Goal: Task Accomplishment & Management: Manage account settings

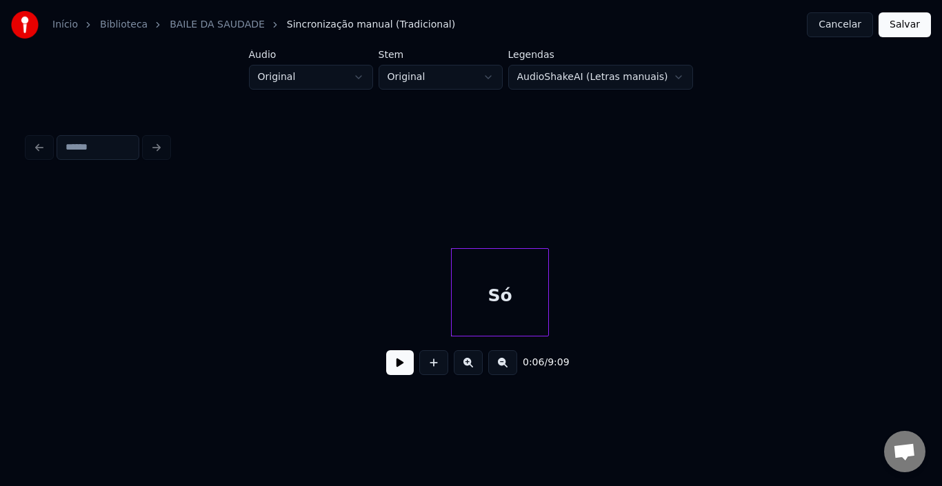
click at [394, 375] on button at bounding box center [400, 362] width 28 height 25
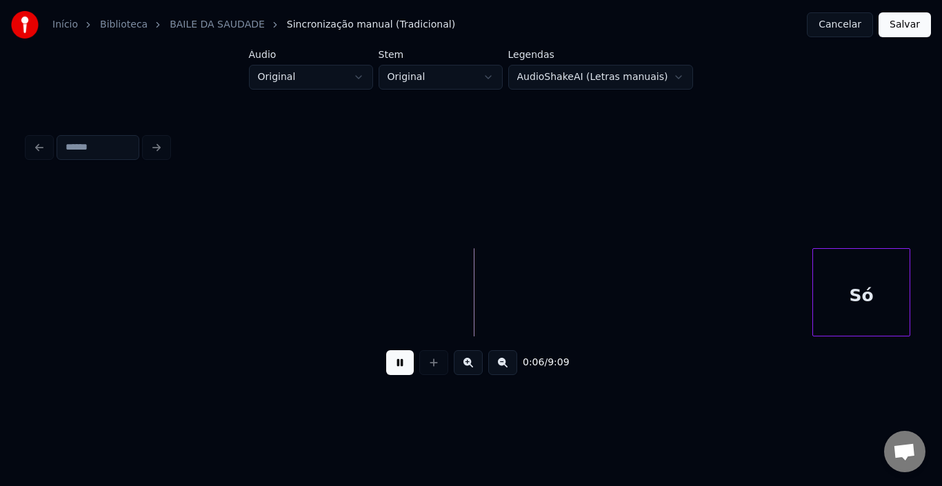
scroll to position [0, 6]
click at [863, 283] on div "Só" at bounding box center [855, 296] width 97 height 94
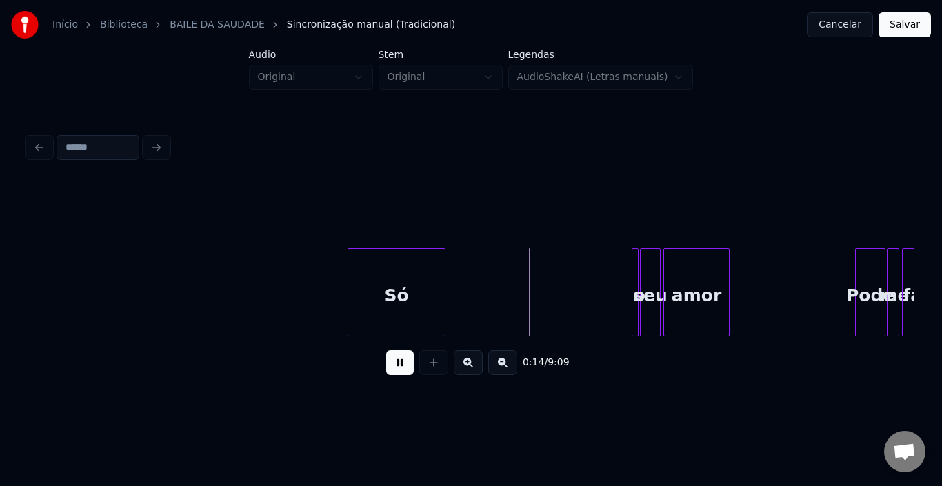
scroll to position [0, 502]
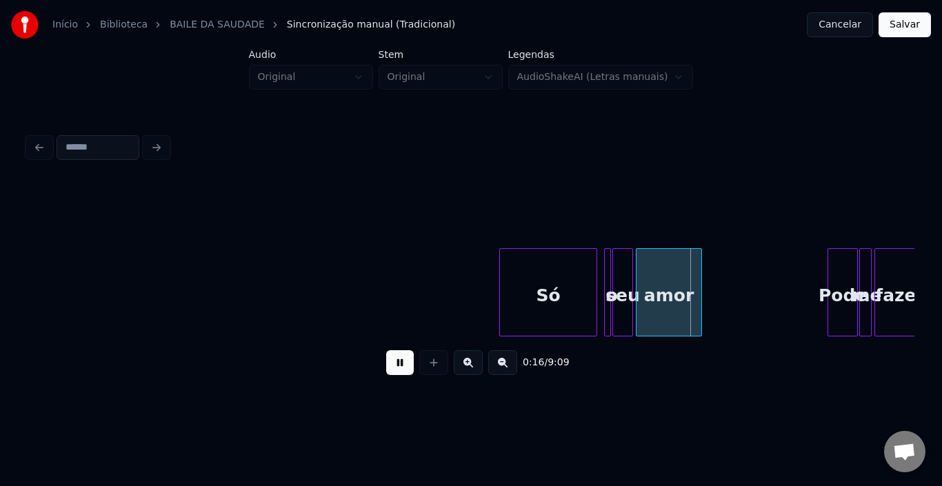
click at [571, 287] on div "Só" at bounding box center [548, 296] width 97 height 94
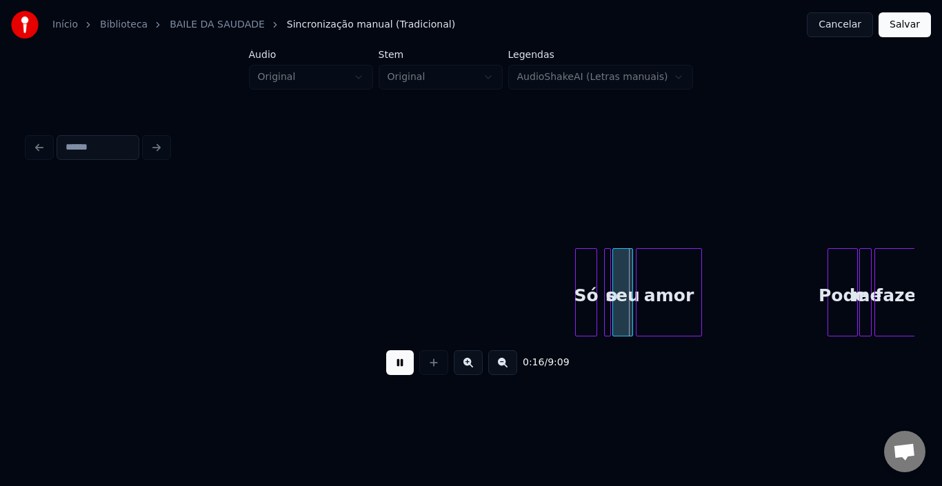
click at [577, 284] on div at bounding box center [578, 292] width 4 height 87
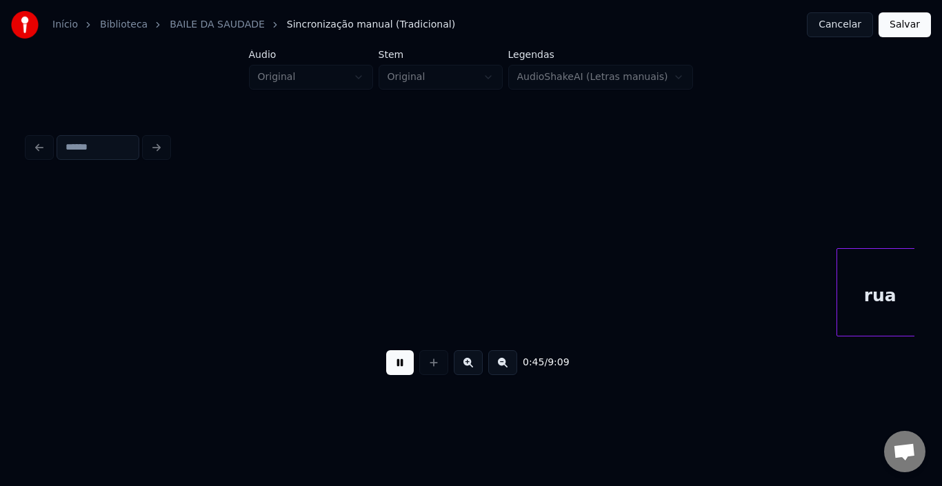
scroll to position [0, 3164]
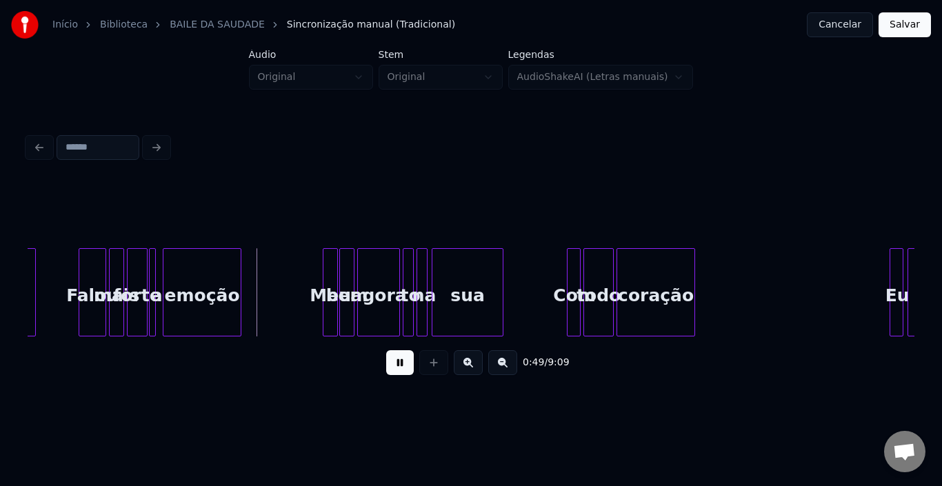
click at [400, 374] on button at bounding box center [400, 362] width 28 height 25
click at [410, 371] on button at bounding box center [400, 362] width 28 height 25
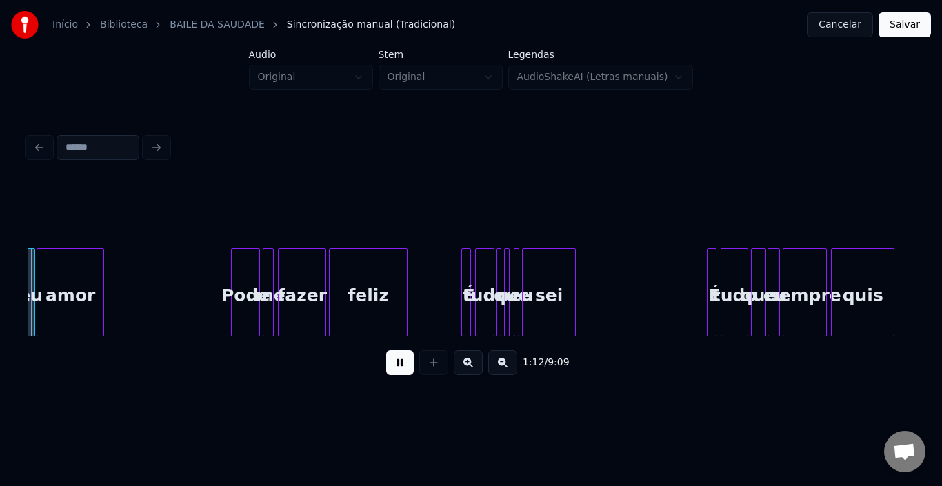
scroll to position [0, 5015]
click at [908, 337] on div "1:23 / 9:09" at bounding box center [471, 257] width 898 height 273
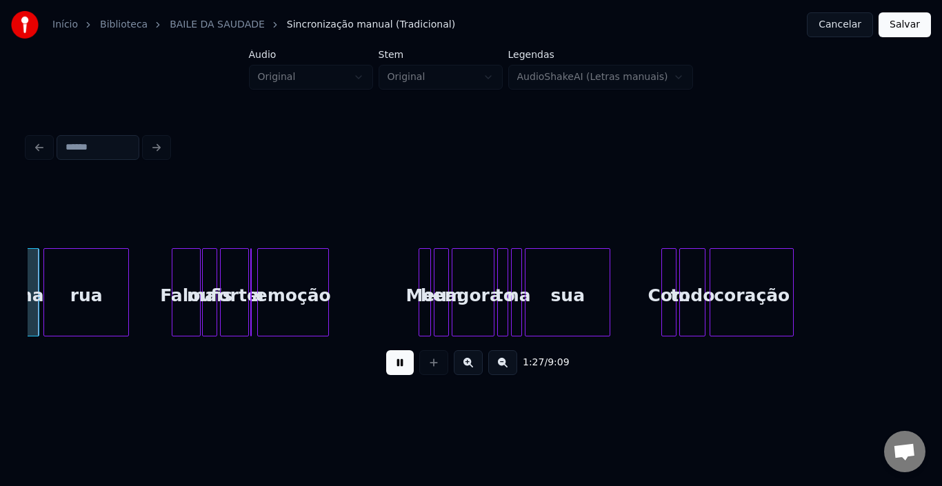
scroll to position [0, 6023]
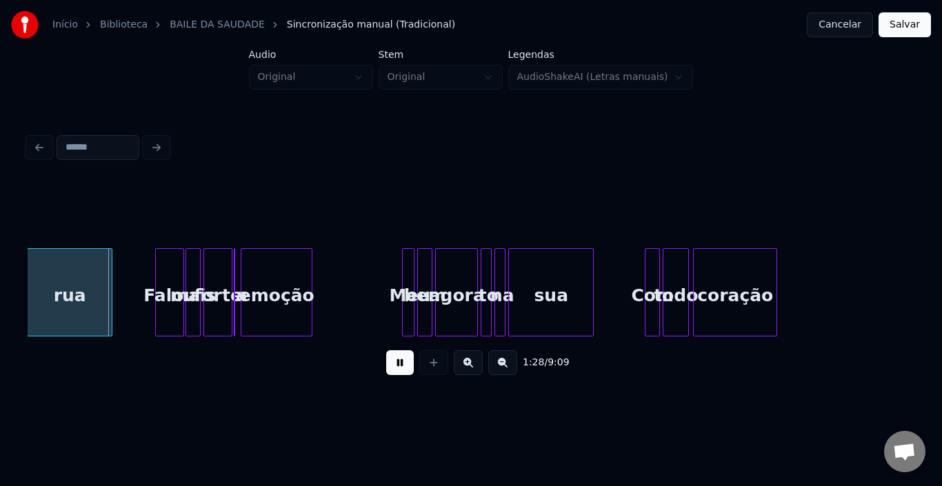
click at [534, 276] on div "sua" at bounding box center [551, 296] width 84 height 94
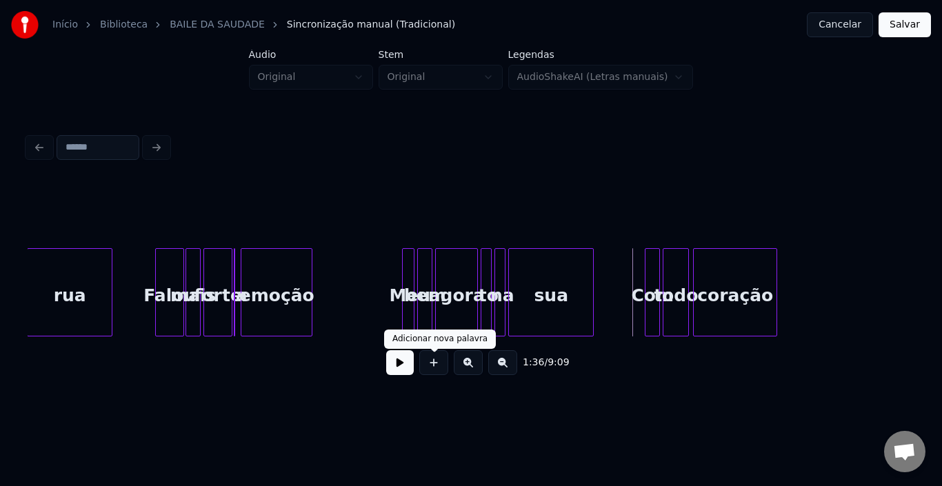
click at [410, 368] on button at bounding box center [400, 362] width 28 height 25
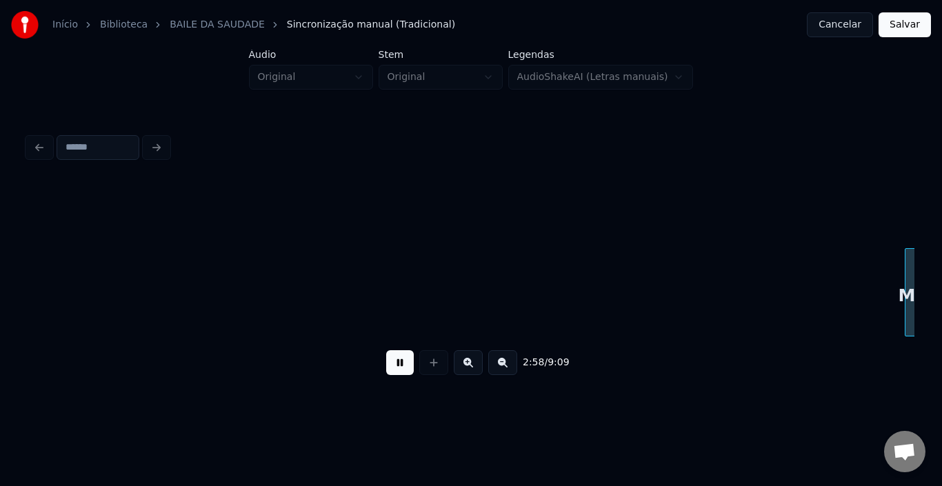
scroll to position [0, 12327]
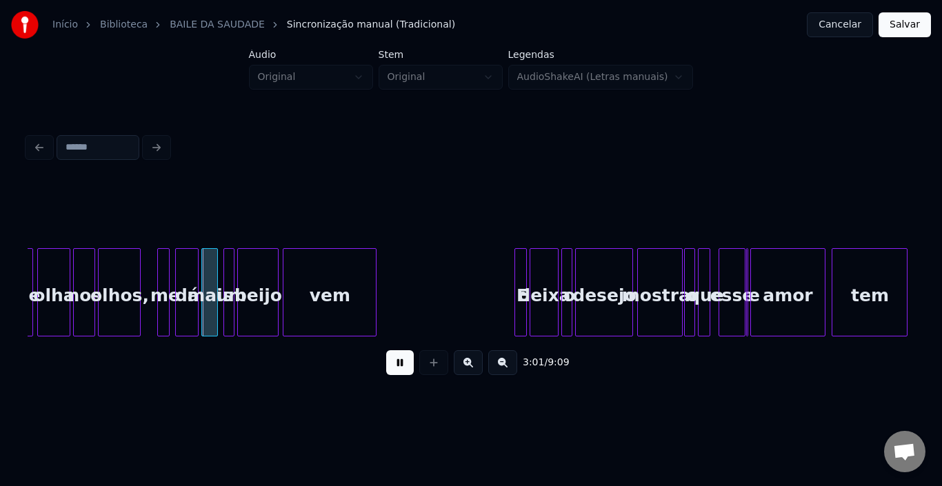
click at [914, 288] on div "3:01 / 9:09" at bounding box center [471, 257] width 898 height 273
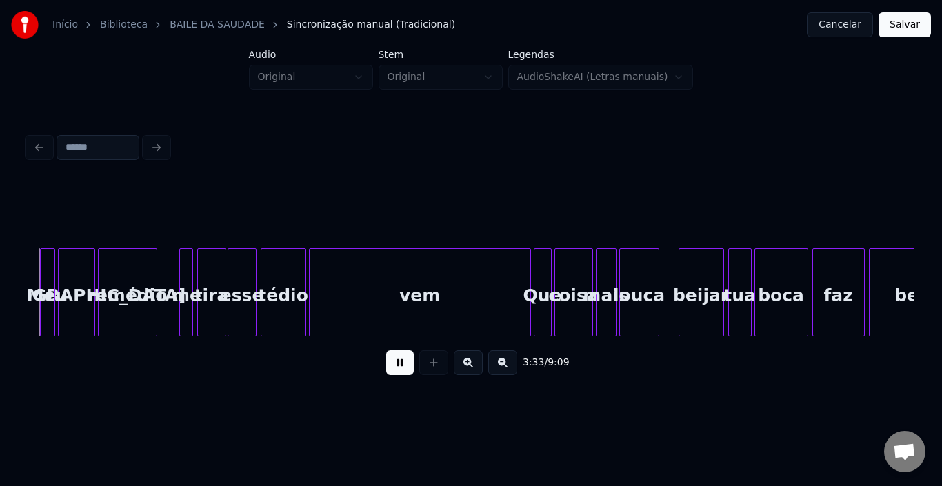
scroll to position [0, 14682]
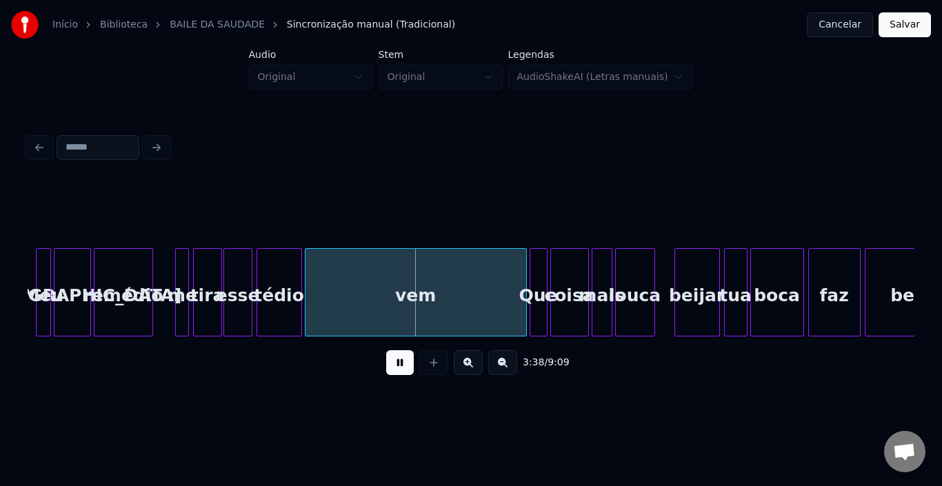
click at [419, 309] on div "vem" at bounding box center [415, 296] width 221 height 94
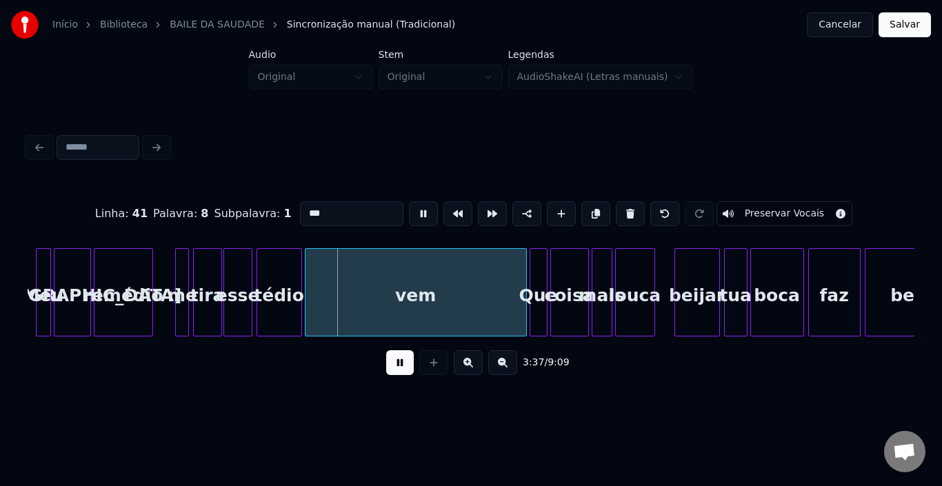
click at [401, 372] on button at bounding box center [400, 362] width 28 height 25
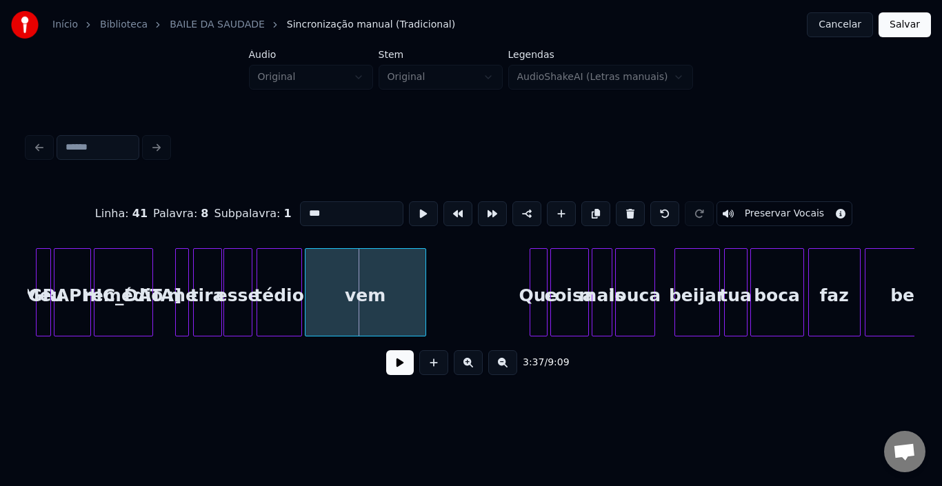
click at [423, 280] on div at bounding box center [423, 292] width 4 height 87
click at [881, 290] on div "bem" at bounding box center [911, 296] width 92 height 94
type input "***"
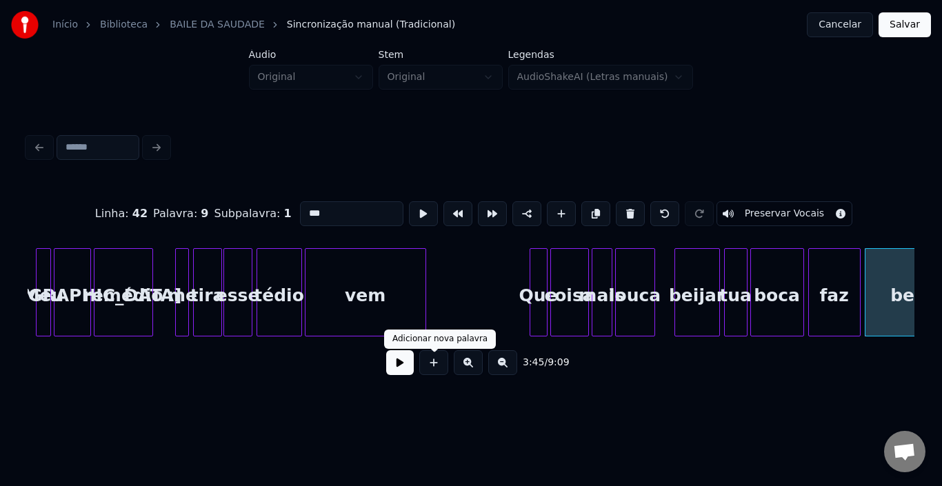
click at [390, 368] on button at bounding box center [400, 362] width 28 height 25
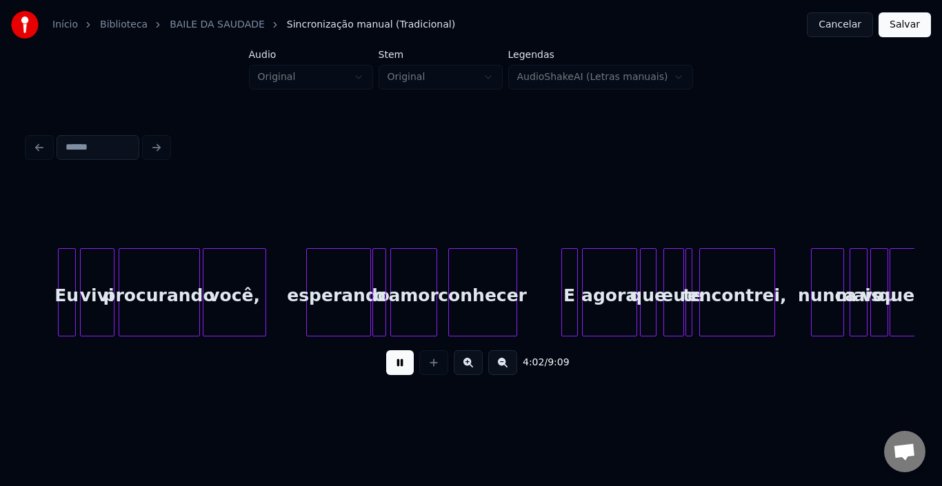
scroll to position [0, 16712]
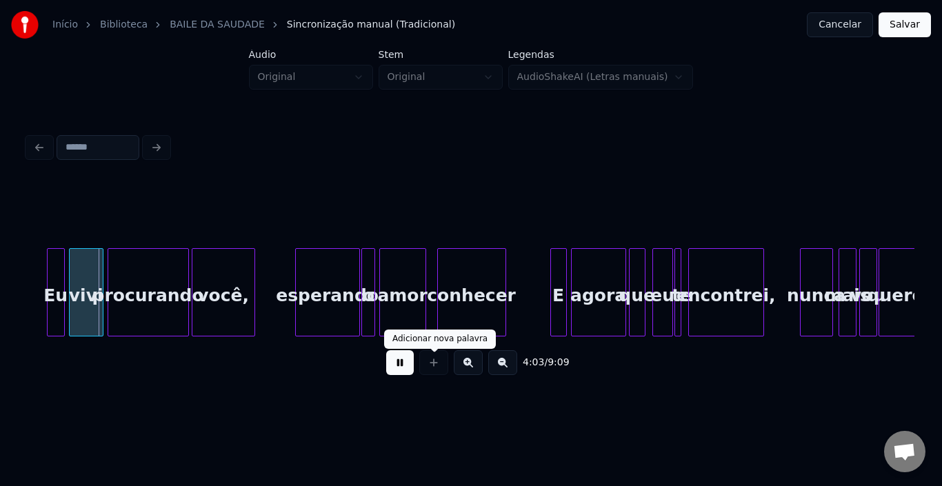
click at [399, 368] on button at bounding box center [400, 362] width 28 height 25
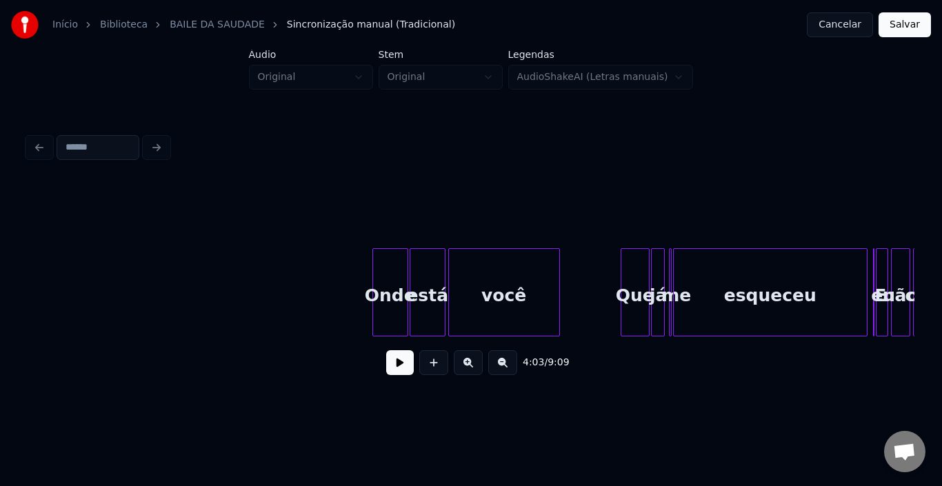
scroll to position [0, 18891]
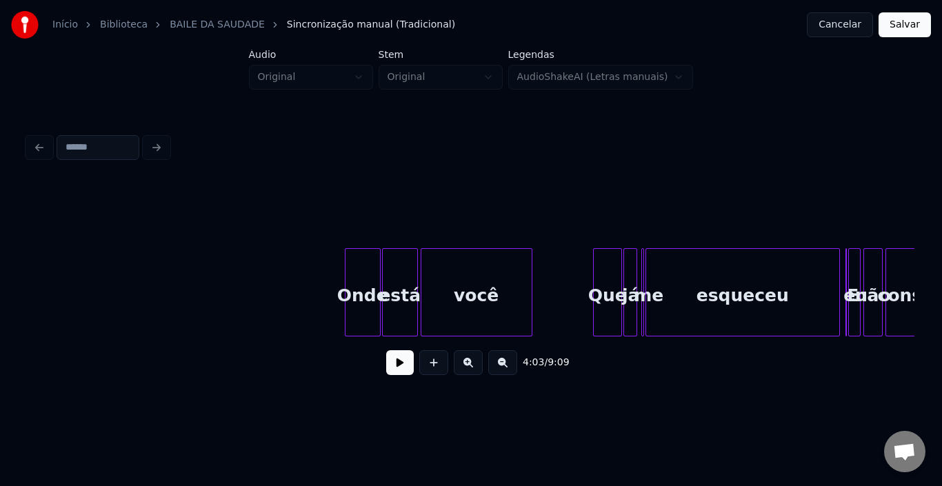
click at [678, 284] on div "esqueceu" at bounding box center [742, 296] width 193 height 94
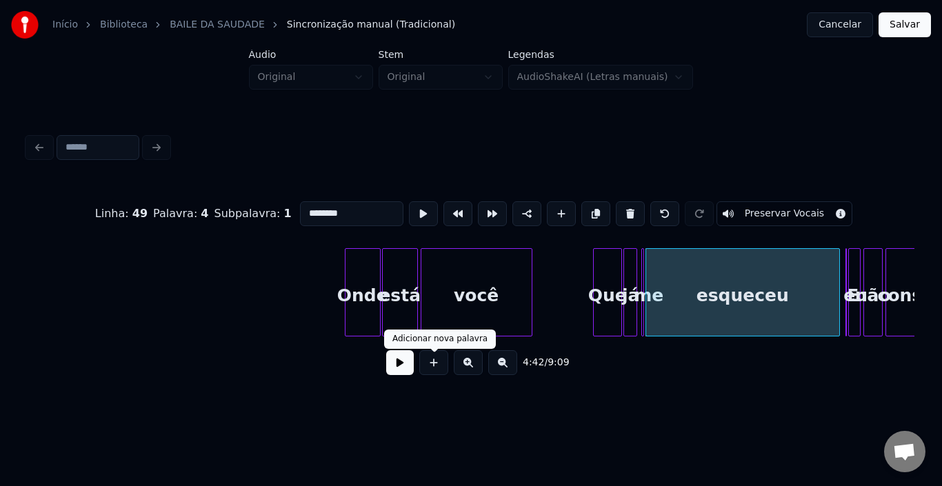
click at [408, 374] on button at bounding box center [400, 362] width 28 height 25
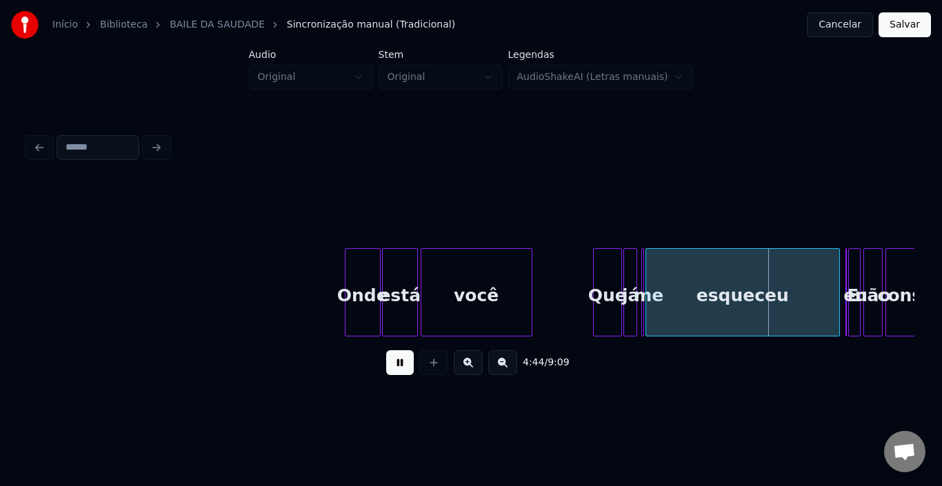
click at [408, 374] on button at bounding box center [400, 362] width 28 height 25
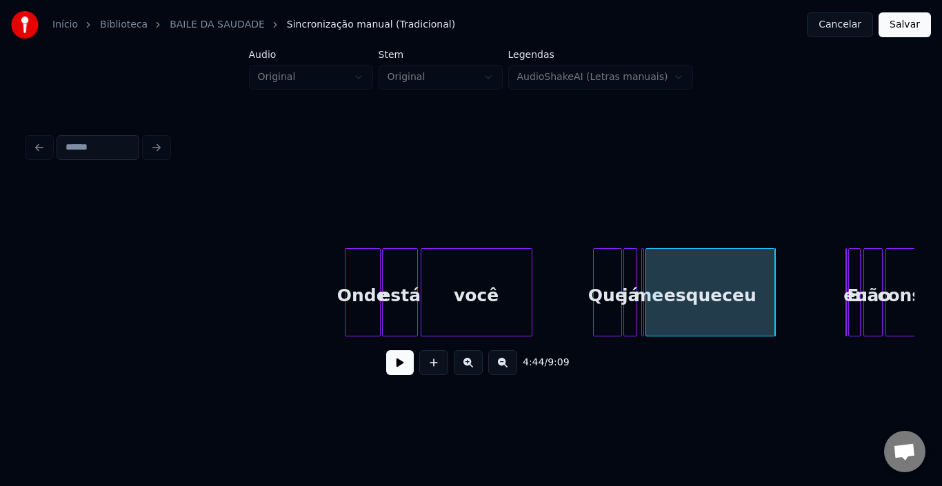
click at [772, 288] on div at bounding box center [772, 292] width 4 height 87
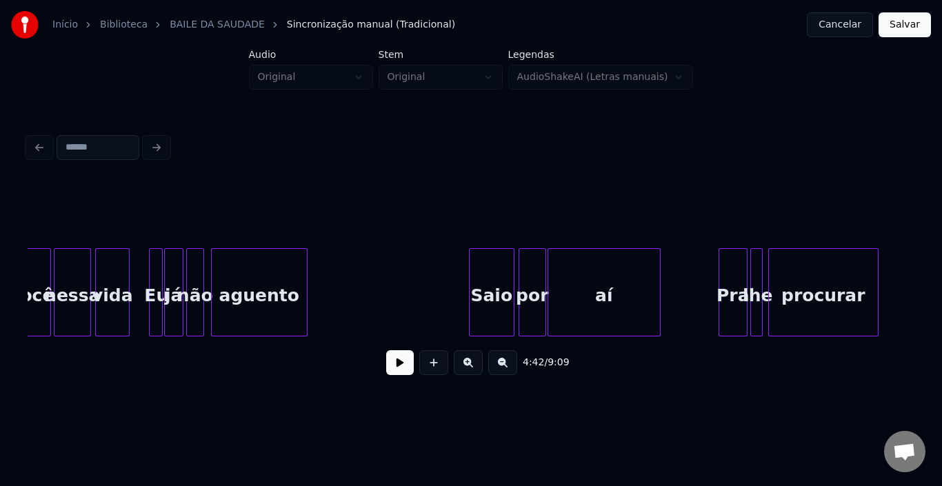
scroll to position [0, 20794]
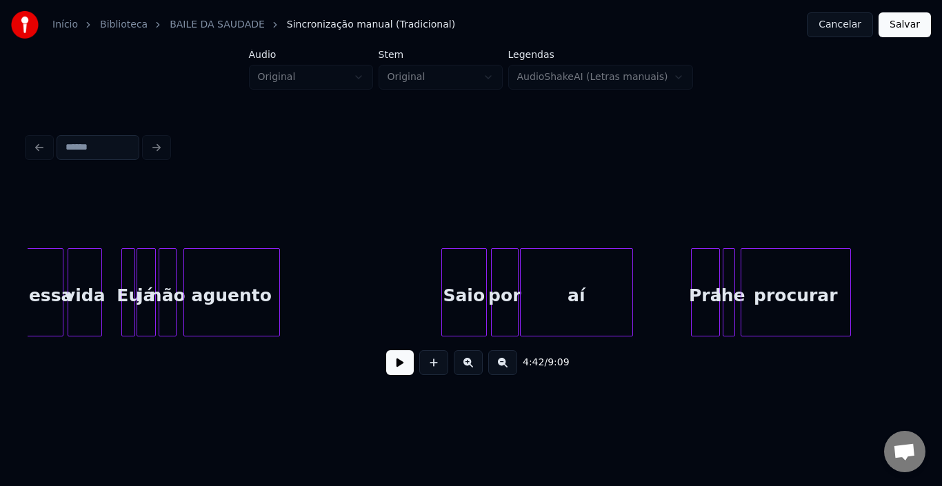
click at [249, 290] on div "aguento" at bounding box center [231, 296] width 95 height 94
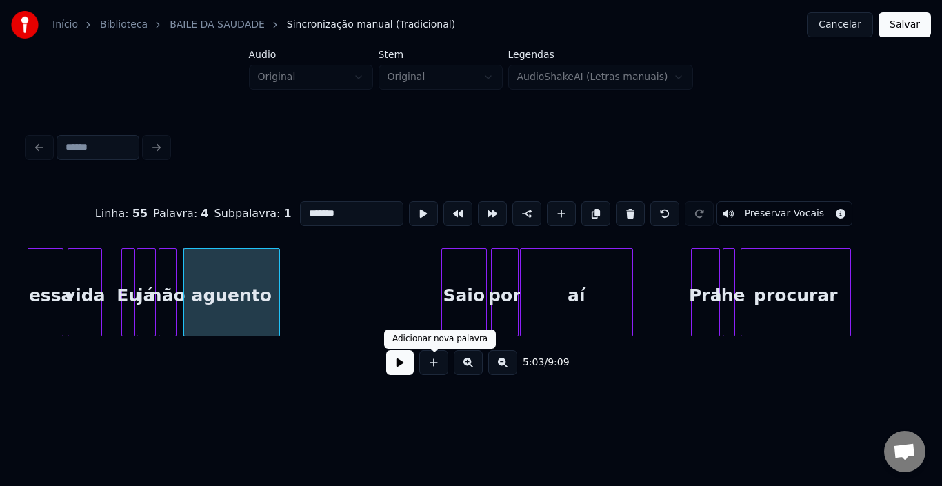
click at [401, 370] on button at bounding box center [400, 362] width 28 height 25
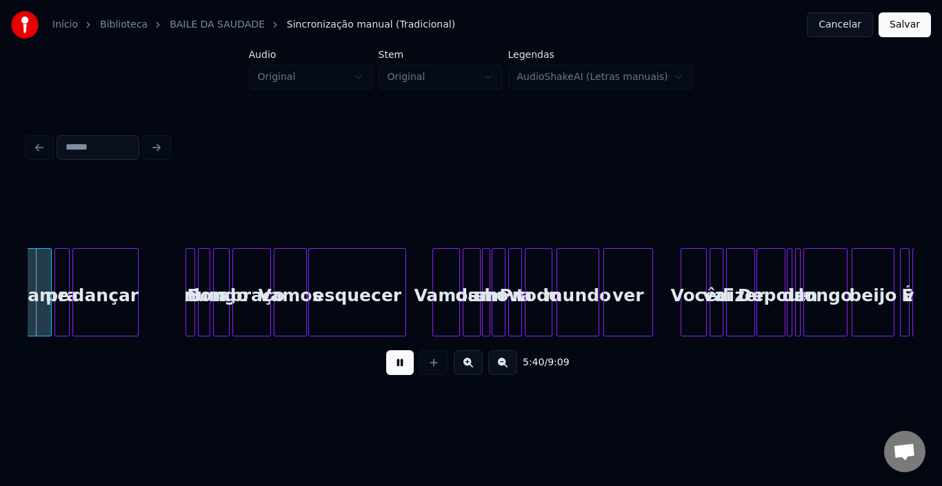
scroll to position [0, 23498]
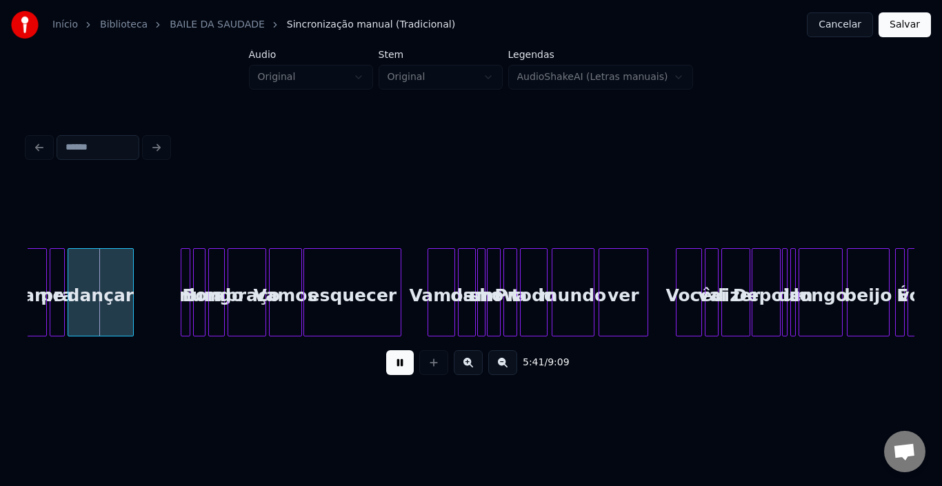
click at [876, 296] on div "beijo" at bounding box center [867, 296] width 41 height 94
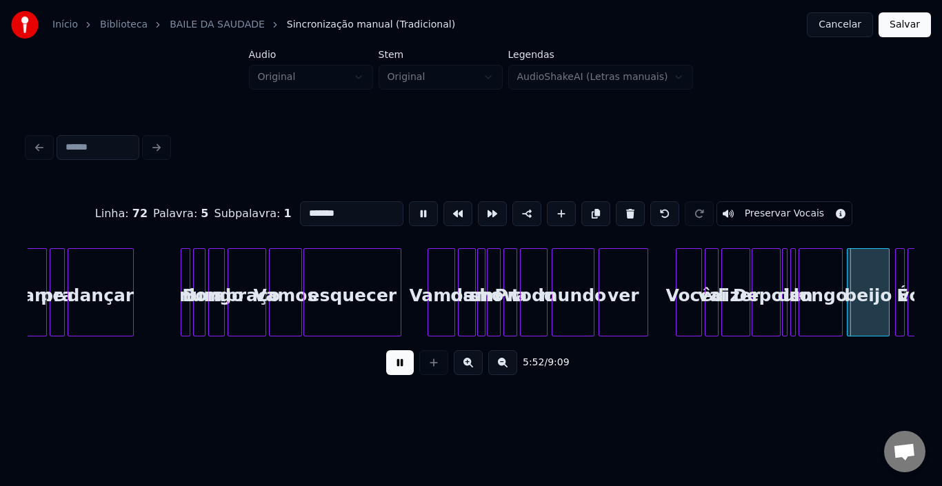
type input "*****"
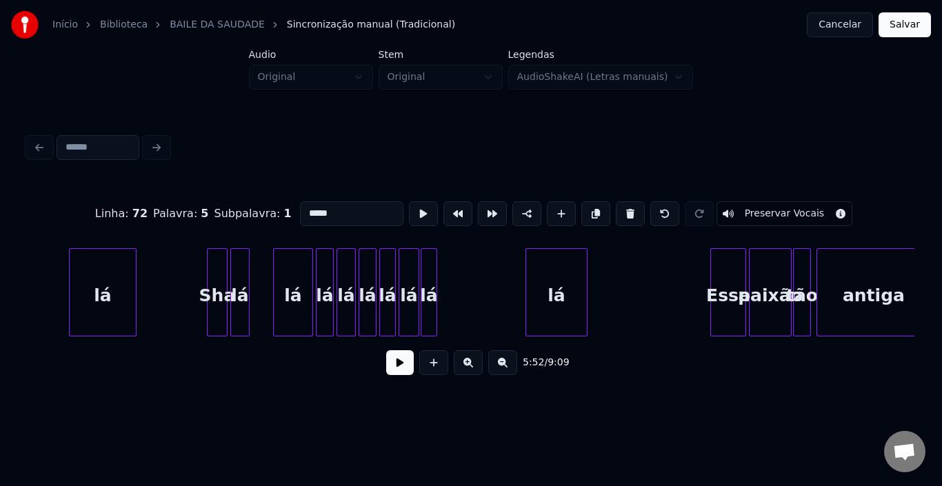
scroll to position [0, 25070]
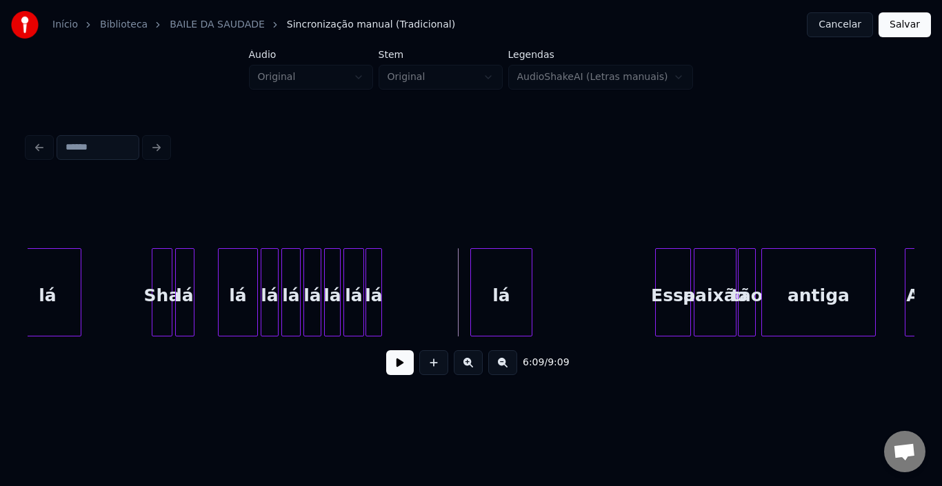
click at [401, 369] on button at bounding box center [400, 362] width 28 height 25
click at [401, 366] on button at bounding box center [400, 362] width 28 height 25
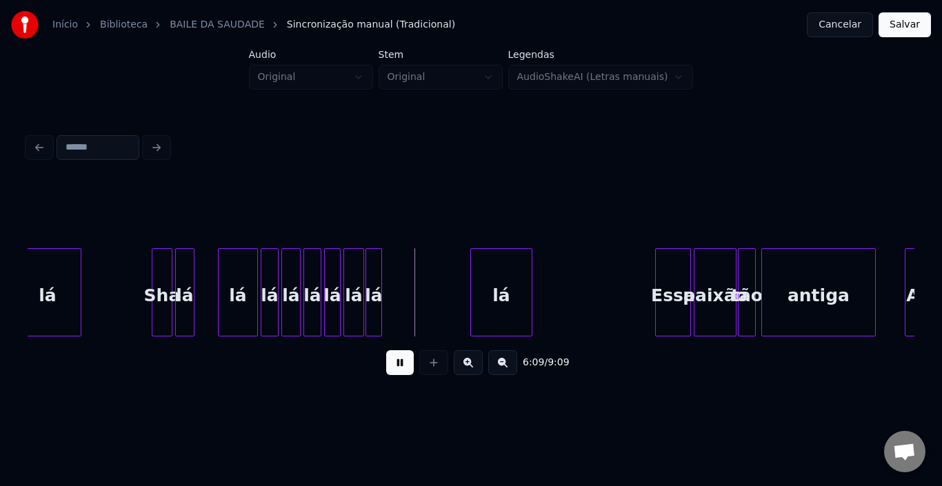
click at [391, 369] on button at bounding box center [400, 362] width 28 height 25
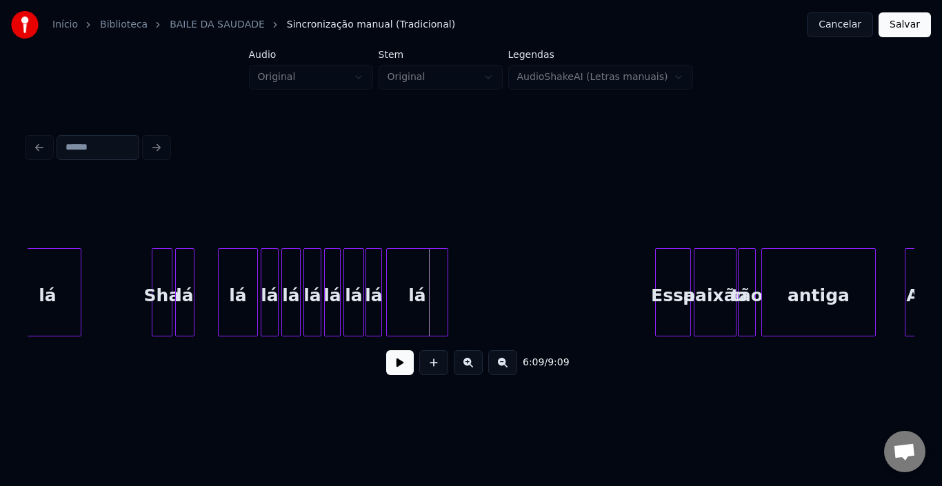
click at [409, 283] on div "lá" at bounding box center [417, 296] width 61 height 94
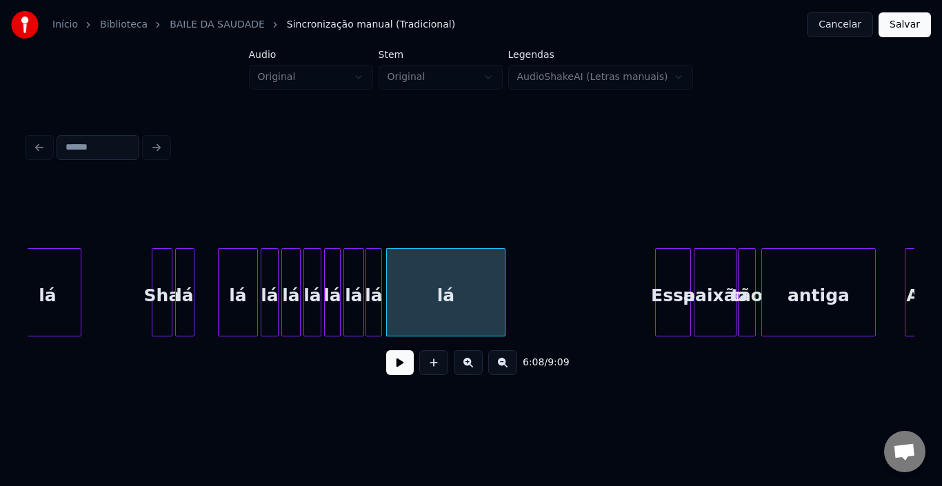
click at [504, 279] on div at bounding box center [503, 292] width 4 height 87
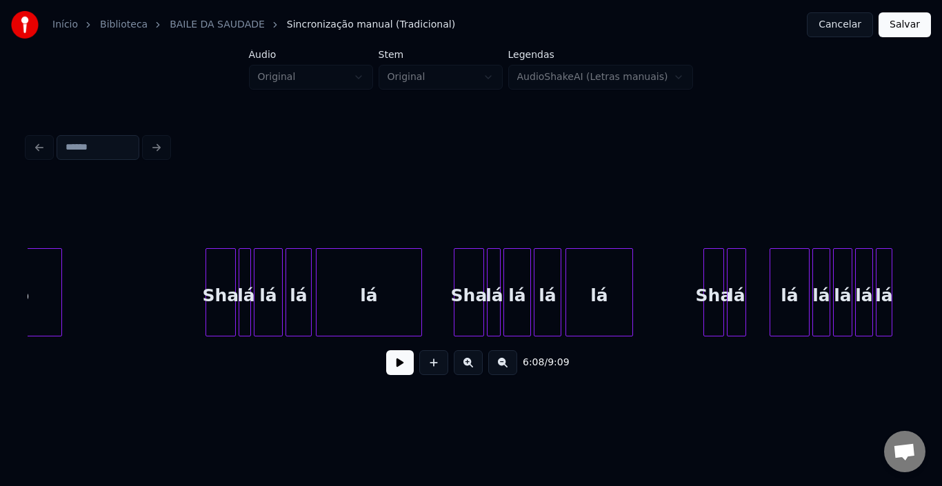
scroll to position [0, 24491]
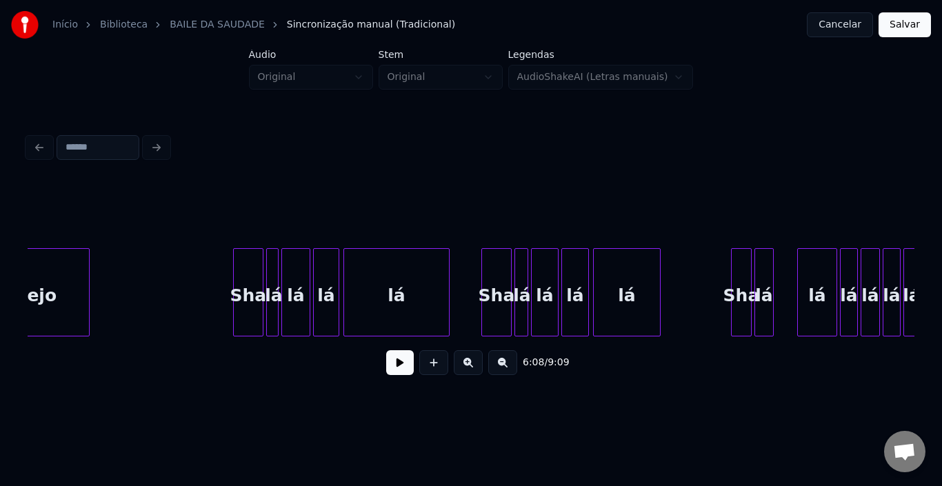
click at [400, 369] on button at bounding box center [400, 362] width 28 height 25
click at [399, 369] on button at bounding box center [400, 362] width 28 height 25
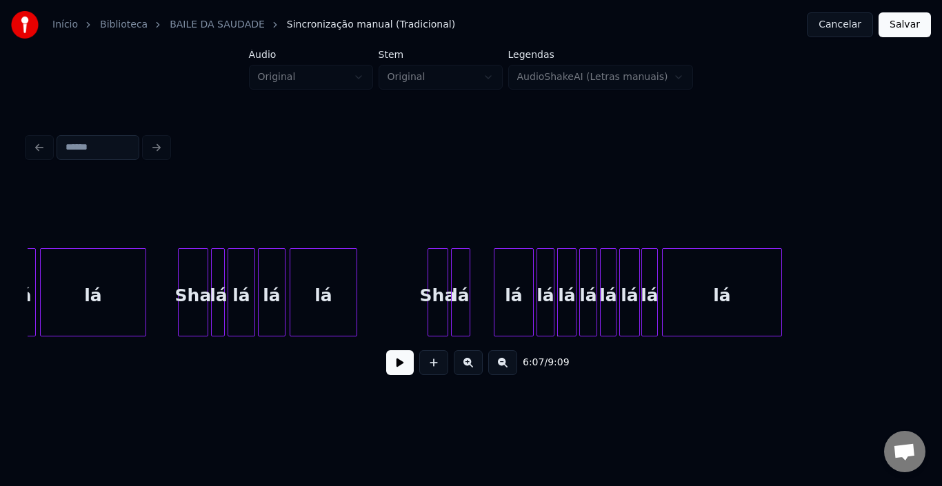
scroll to position [0, 24850]
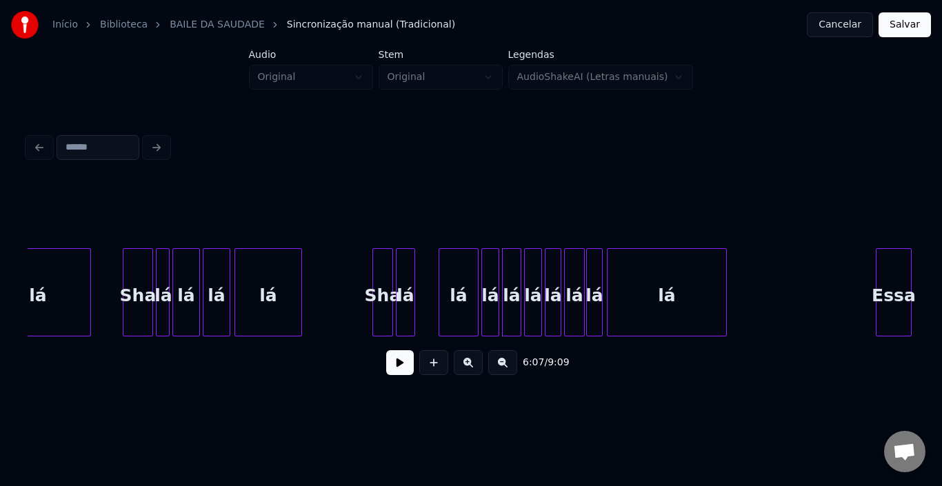
drag, startPoint x: 443, startPoint y: 216, endPoint x: 589, endPoint y: 270, distance: 155.4
click at [589, 270] on div "6:07 / 9:09" at bounding box center [471, 284] width 887 height 210
click at [437, 276] on div "lá" at bounding box center [436, 296] width 39 height 94
click at [434, 283] on div at bounding box center [433, 292] width 4 height 87
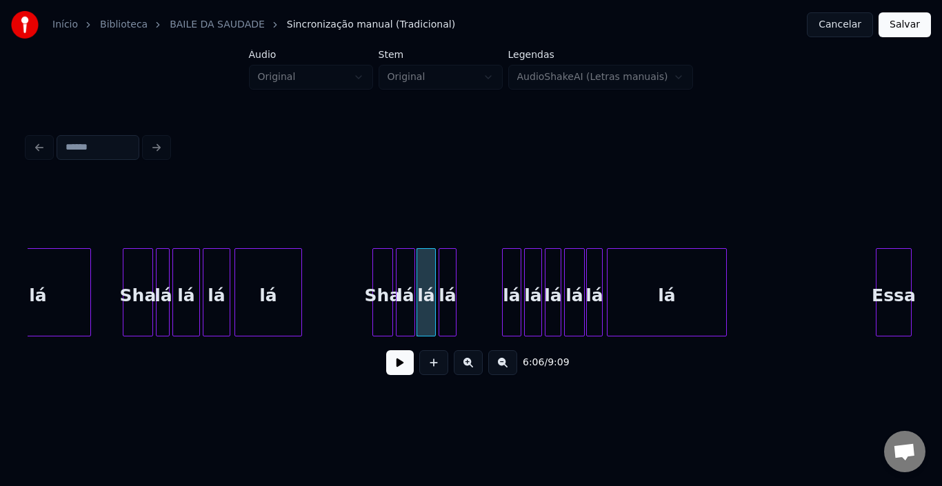
click at [447, 269] on div "lá" at bounding box center [447, 296] width 17 height 94
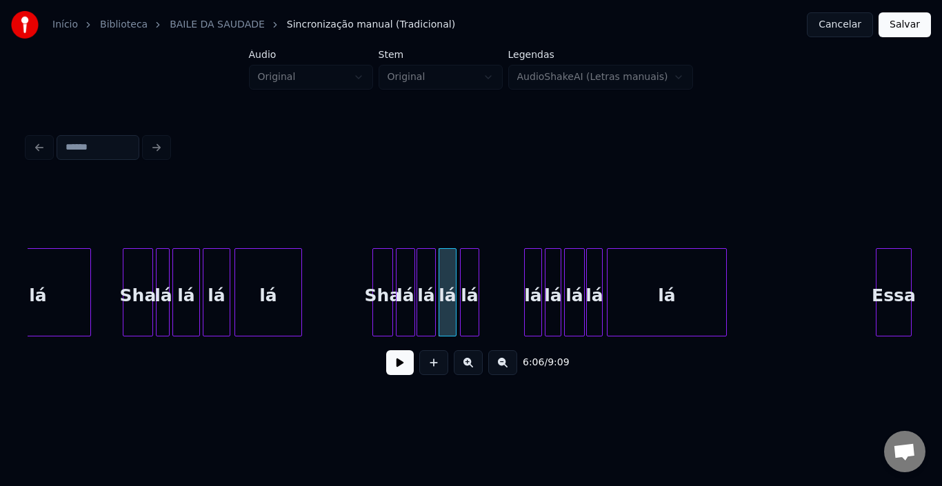
click at [471, 268] on div "lá" at bounding box center [470, 296] width 18 height 94
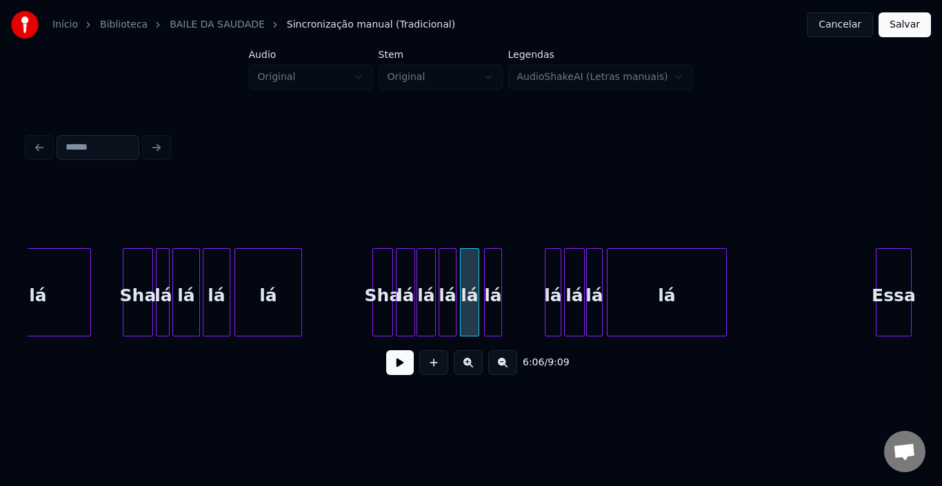
click at [492, 269] on div "lá" at bounding box center [493, 296] width 17 height 94
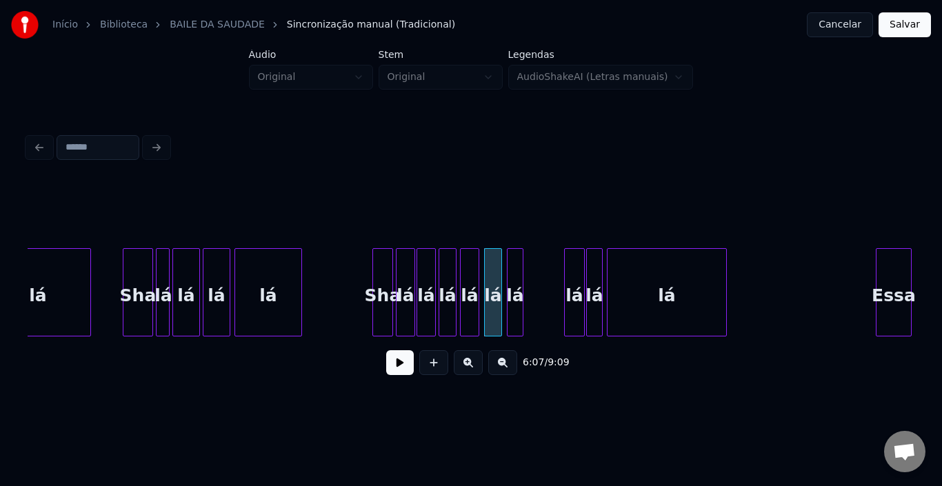
click at [516, 268] on div "lá" at bounding box center [514, 296] width 15 height 94
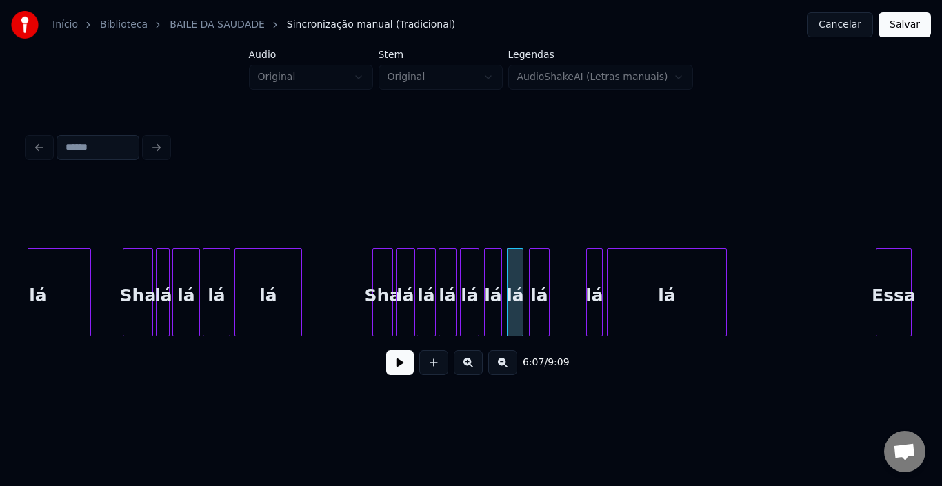
click at [541, 261] on div "lá" at bounding box center [539, 296] width 19 height 94
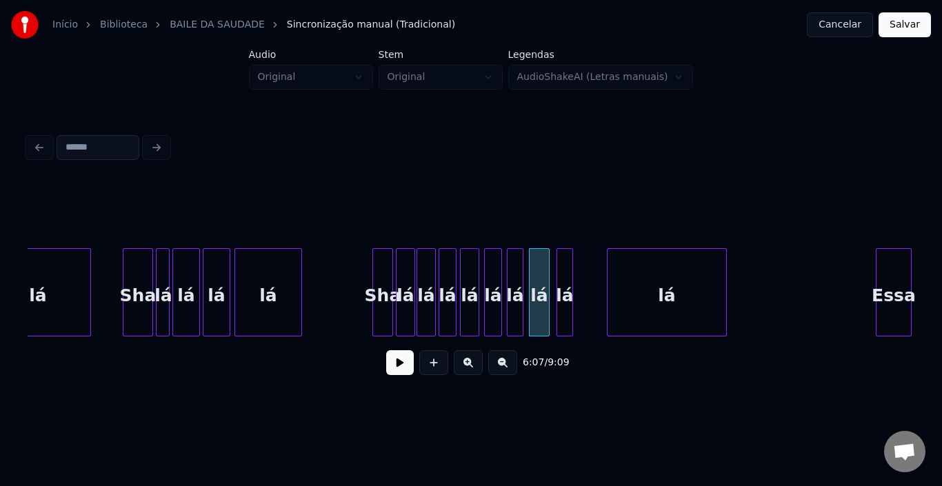
click at [562, 265] on div "lá" at bounding box center [564, 296] width 15 height 94
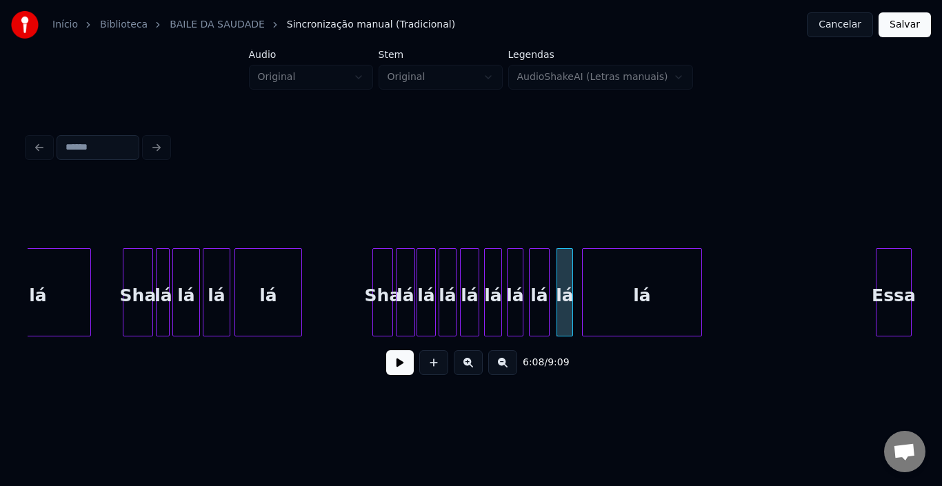
click at [602, 276] on div "lá" at bounding box center [642, 296] width 119 height 94
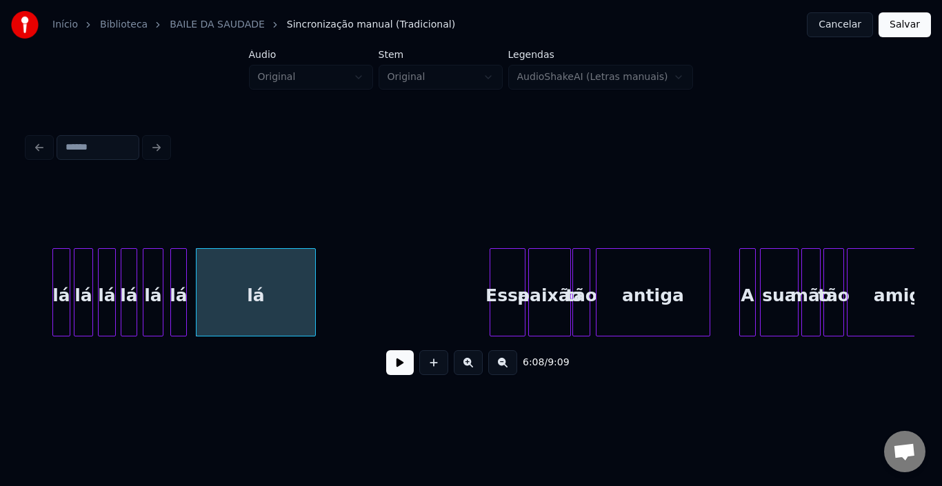
scroll to position [0, 25264]
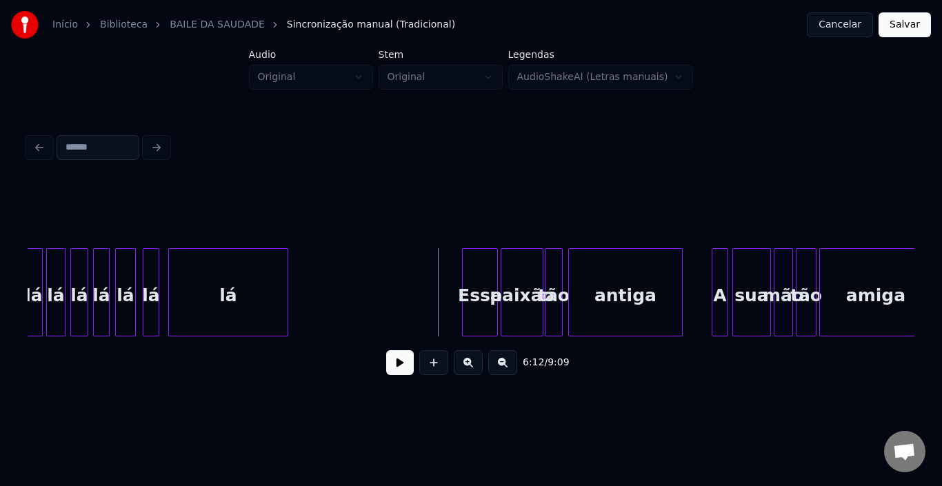
click at [407, 369] on button at bounding box center [400, 362] width 28 height 25
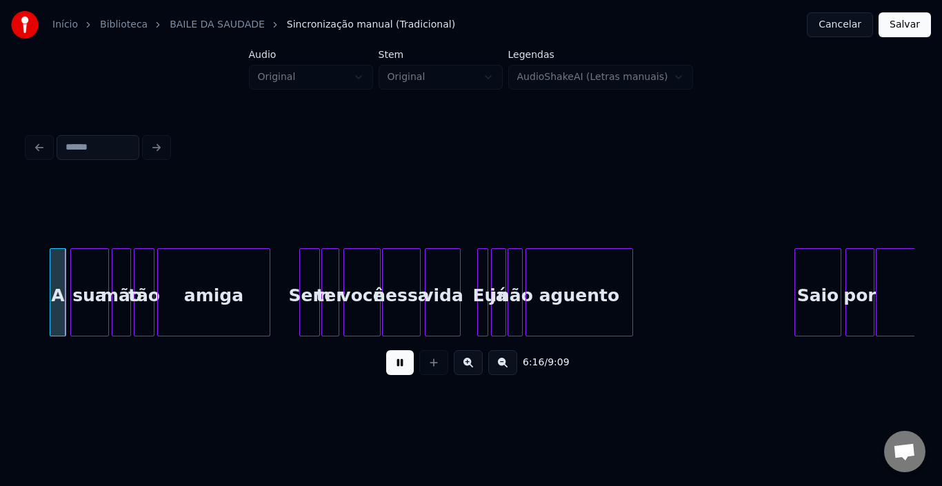
scroll to position [0, 25958]
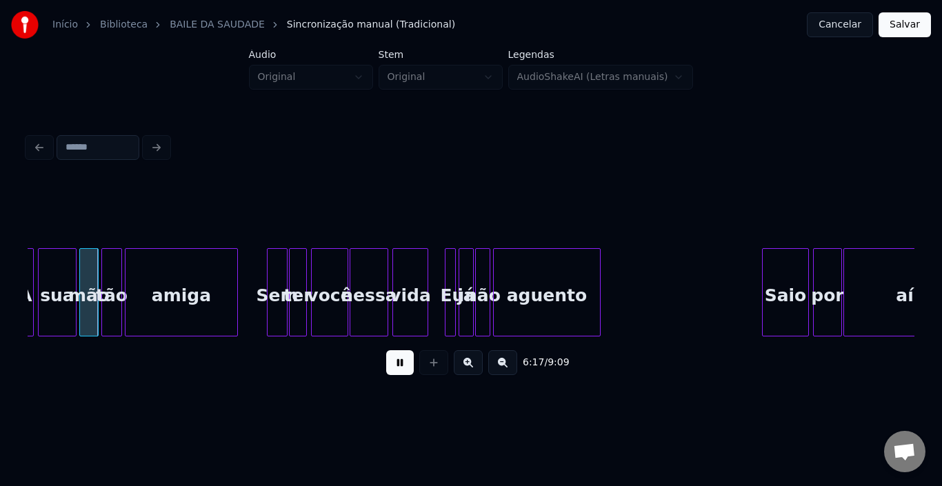
click at [512, 288] on div "aguento" at bounding box center [547, 296] width 106 height 94
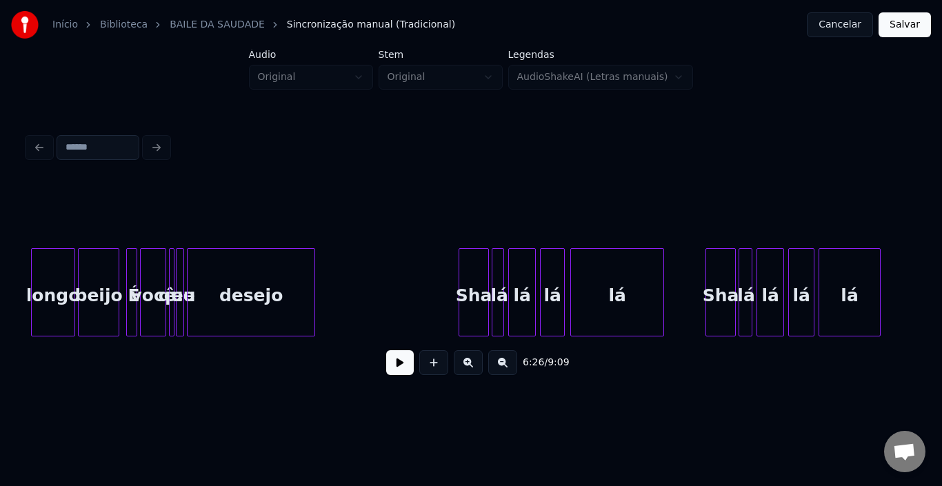
scroll to position [0, 29819]
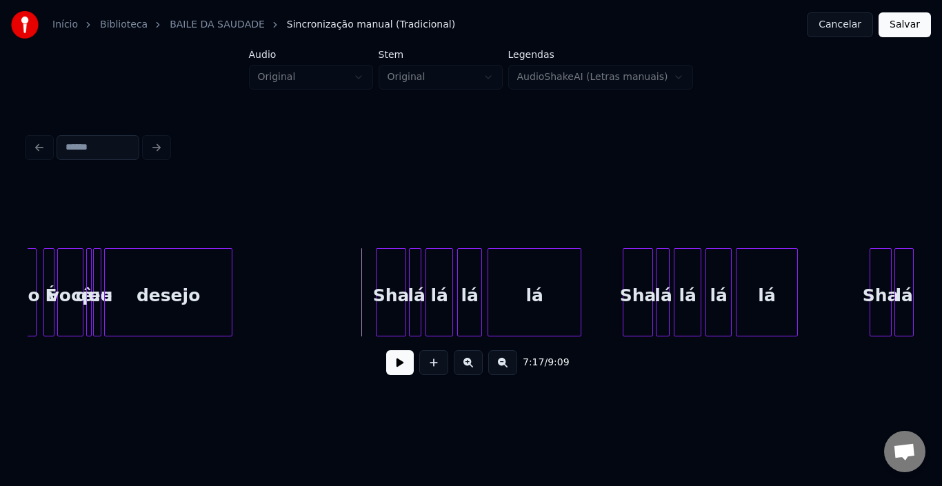
click at [403, 364] on button at bounding box center [400, 362] width 28 height 25
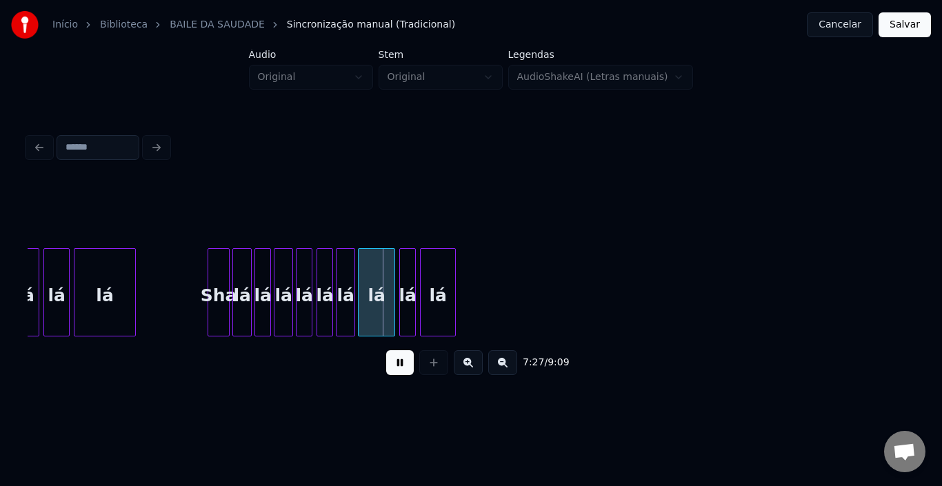
scroll to position [0, 30509]
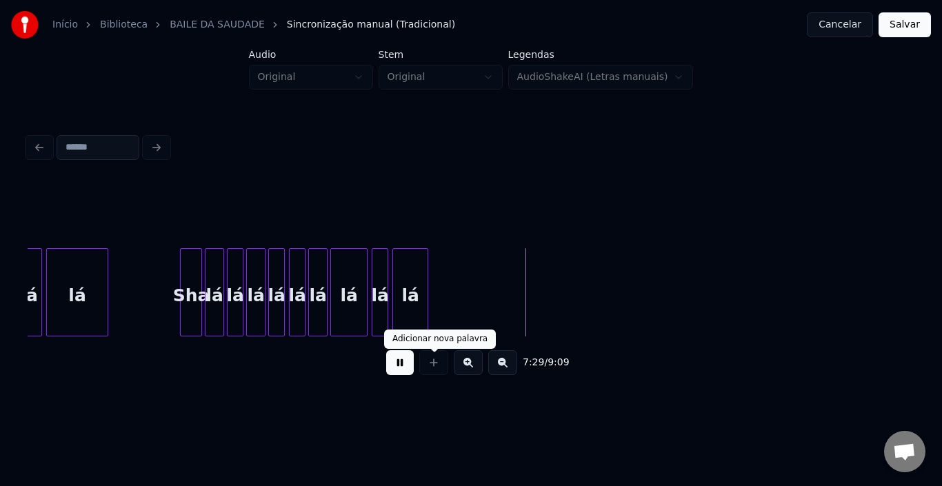
click at [400, 368] on button at bounding box center [400, 362] width 28 height 25
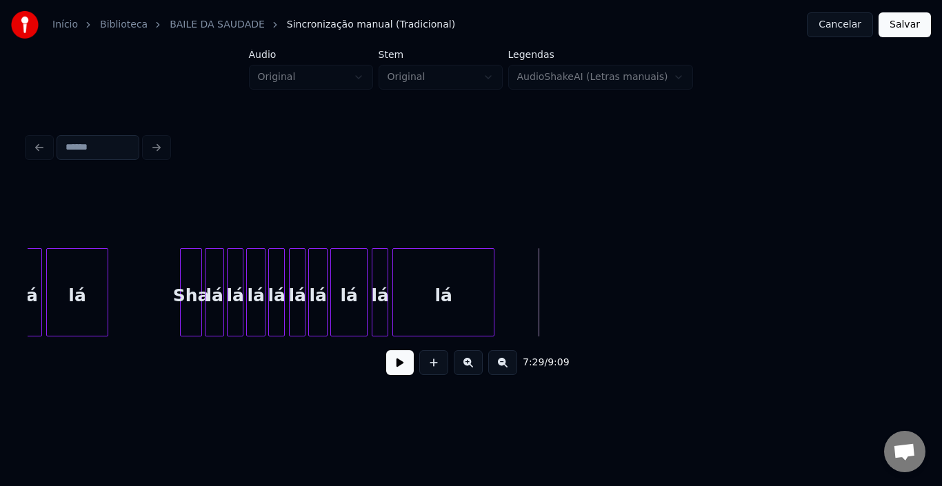
click at [491, 284] on div at bounding box center [492, 292] width 4 height 87
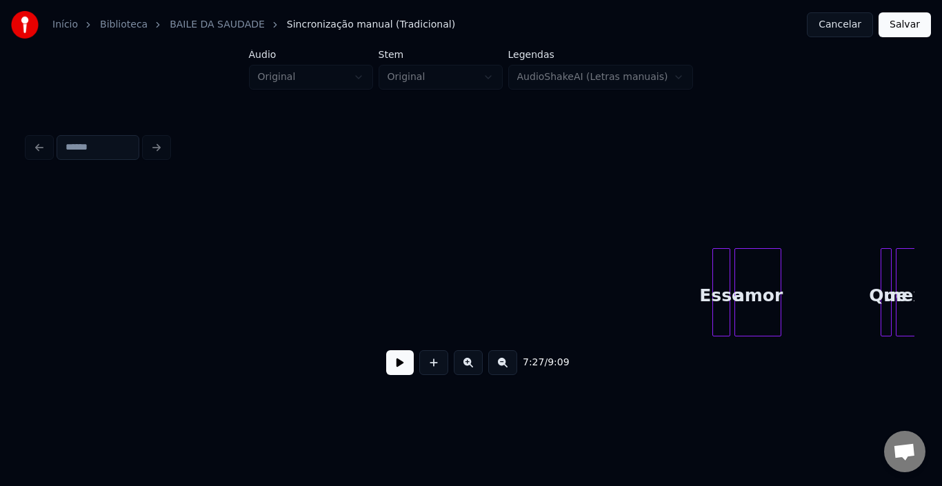
scroll to position [0, 31364]
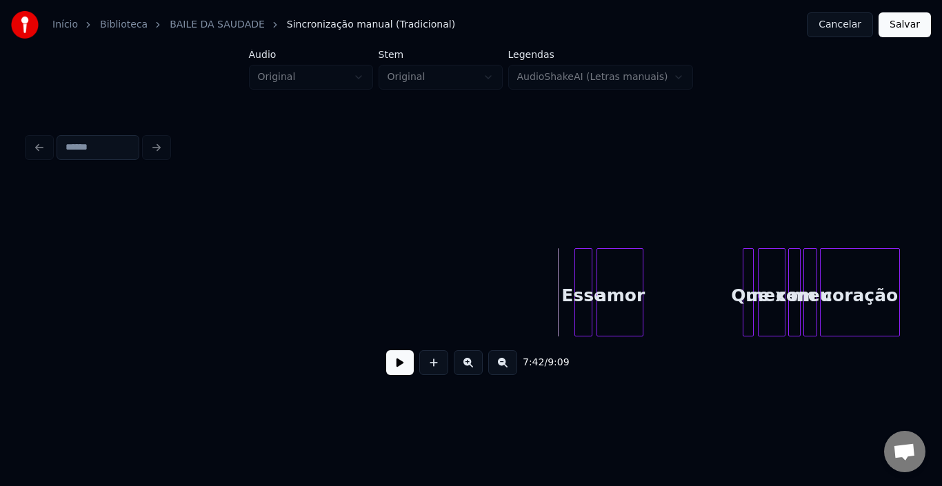
click at [390, 372] on button at bounding box center [400, 362] width 28 height 25
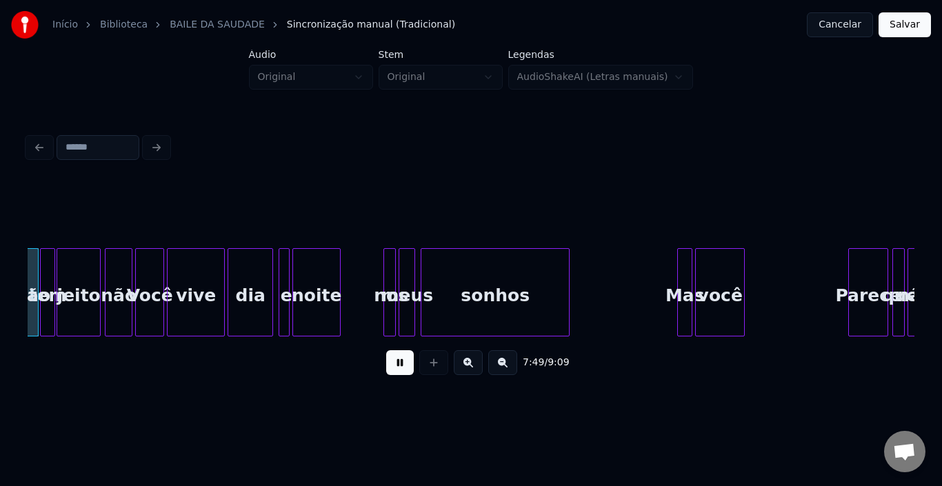
scroll to position [0, 32377]
click at [513, 288] on div "sonhos" at bounding box center [495, 296] width 148 height 94
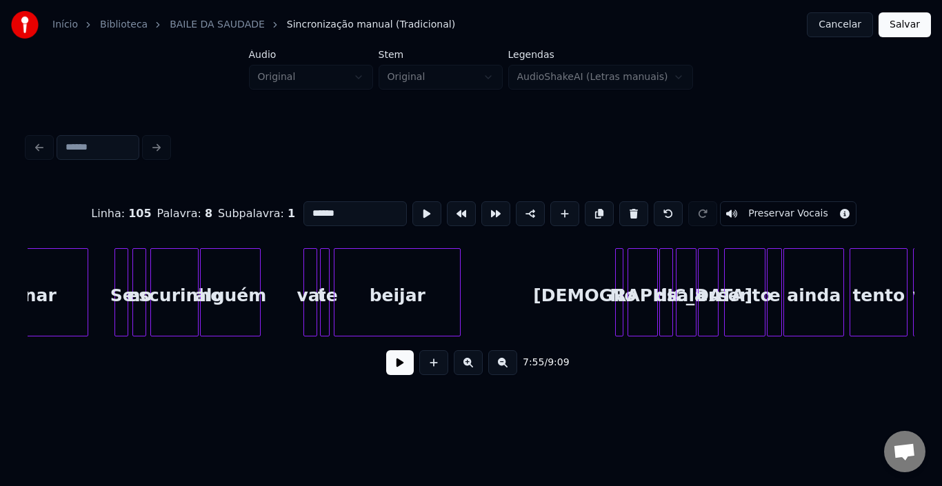
scroll to position [0, 34611]
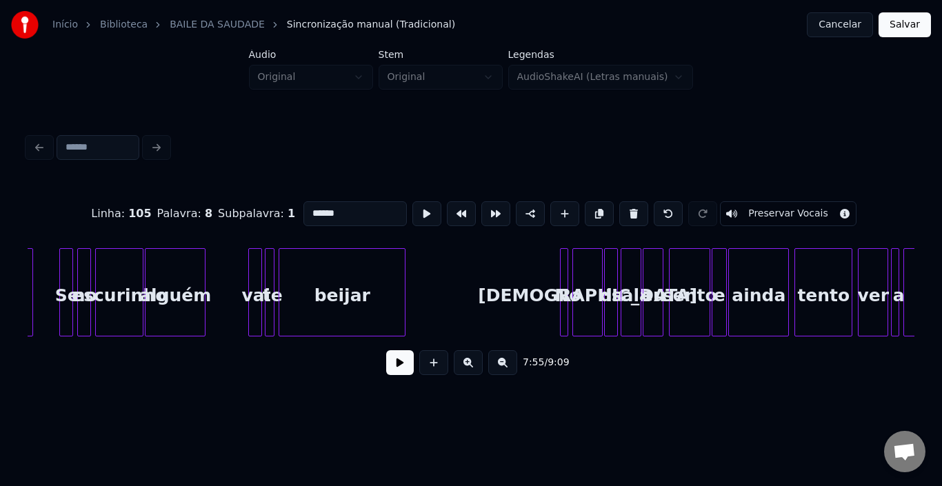
click at [332, 301] on div "beijar" at bounding box center [341, 296] width 125 height 94
type input "******"
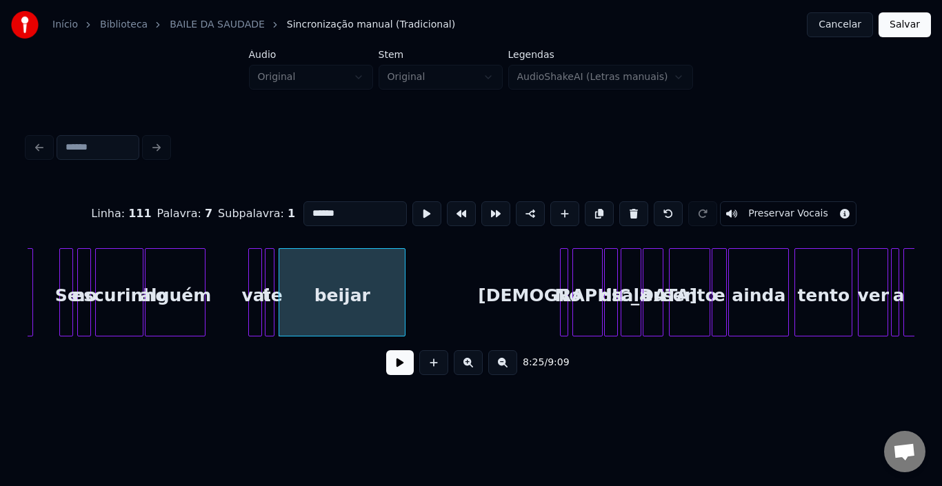
click at [401, 363] on button at bounding box center [400, 362] width 28 height 25
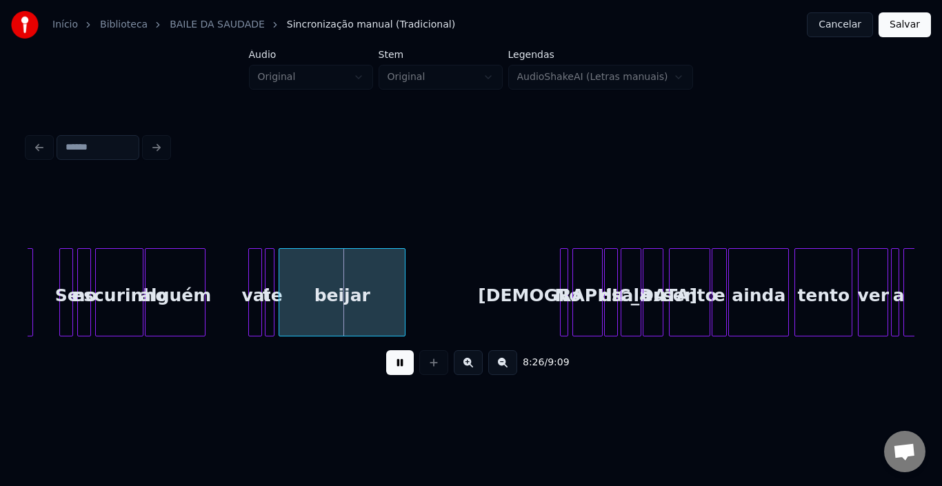
click at [401, 363] on button at bounding box center [400, 362] width 28 height 25
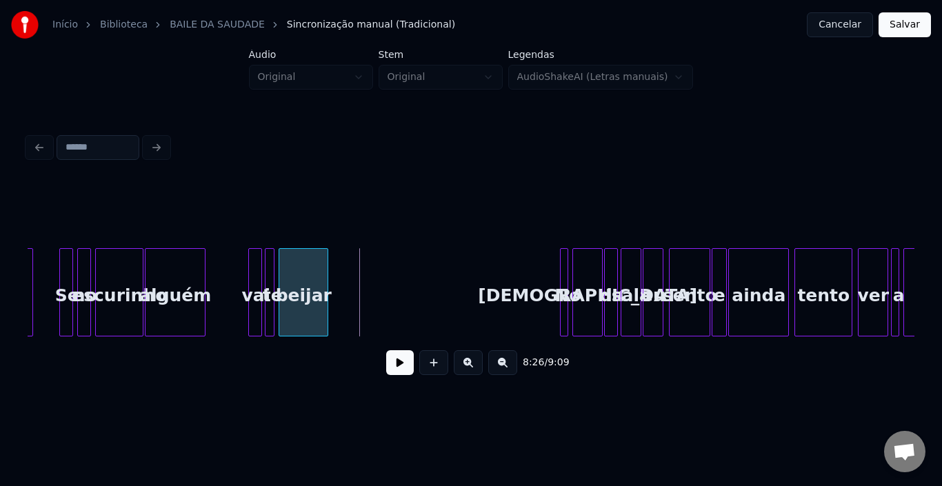
click at [325, 290] on div at bounding box center [325, 292] width 4 height 87
click at [385, 370] on div "8:25 / 9:09" at bounding box center [471, 363] width 865 height 30
click at [408, 363] on button at bounding box center [400, 362] width 28 height 25
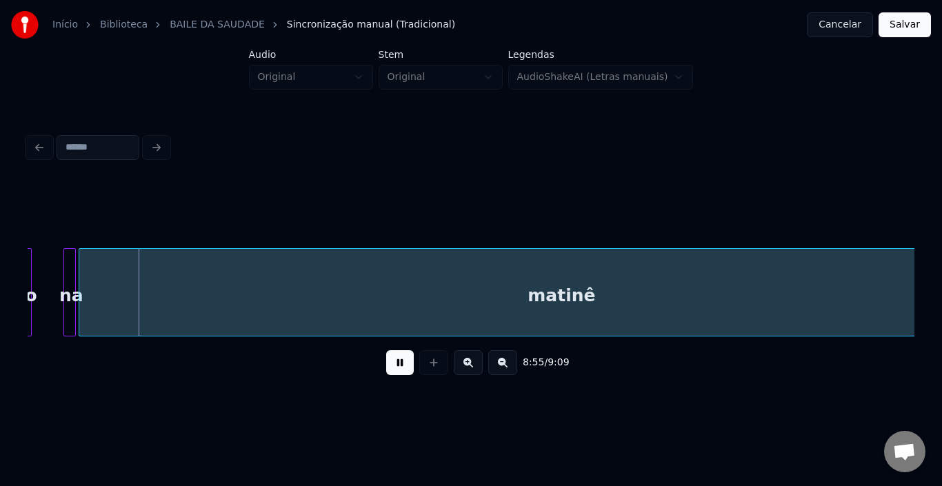
scroll to position [0, 36816]
click at [400, 369] on button at bounding box center [400, 362] width 28 height 25
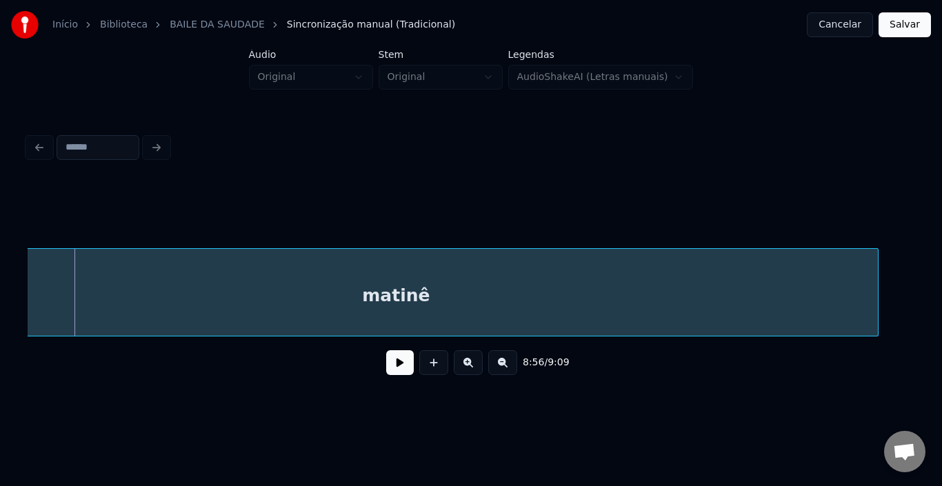
scroll to position [0, 36971]
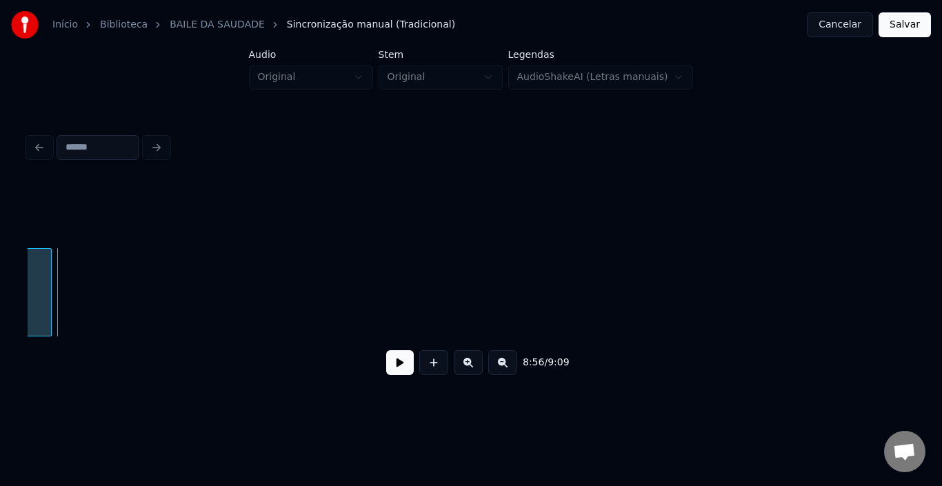
click at [51, 295] on div at bounding box center [49, 292] width 4 height 87
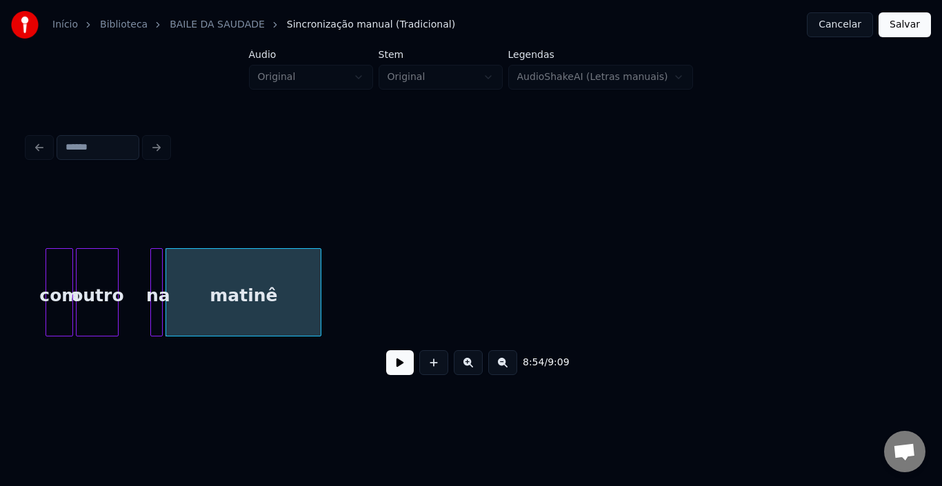
scroll to position [0, 36674]
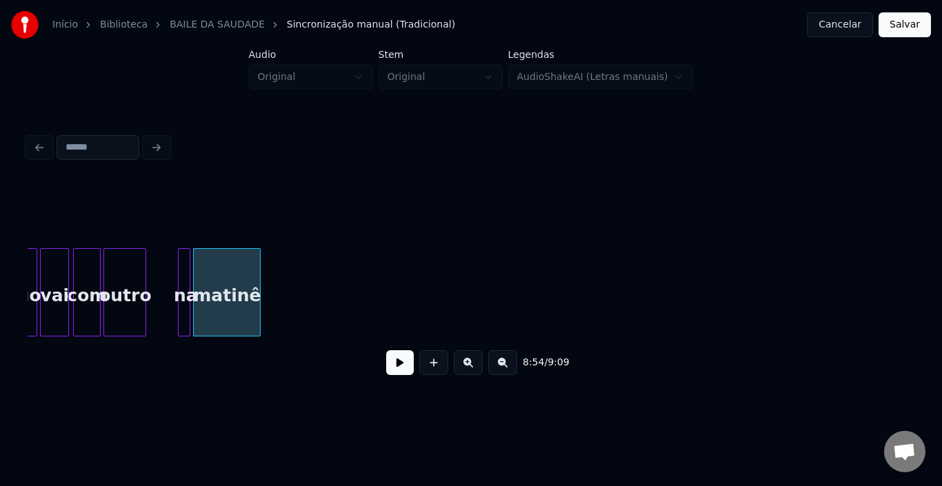
click at [256, 284] on div at bounding box center [258, 292] width 4 height 87
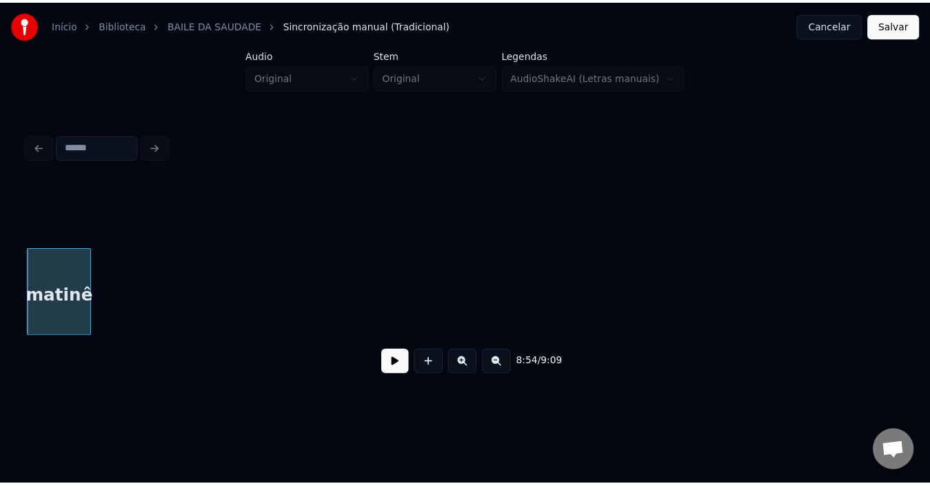
scroll to position [0, 36971]
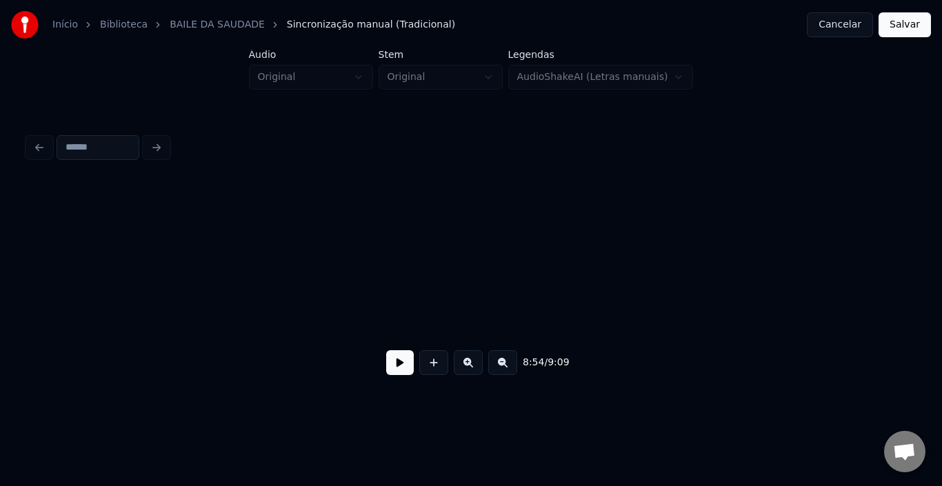
click at [901, 35] on button "Salvar" at bounding box center [904, 24] width 52 height 25
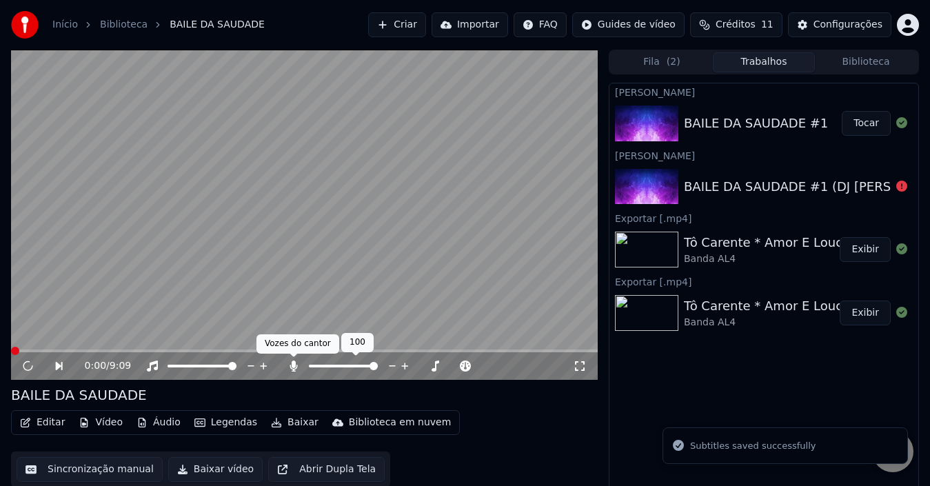
click at [294, 370] on icon at bounding box center [294, 366] width 14 height 11
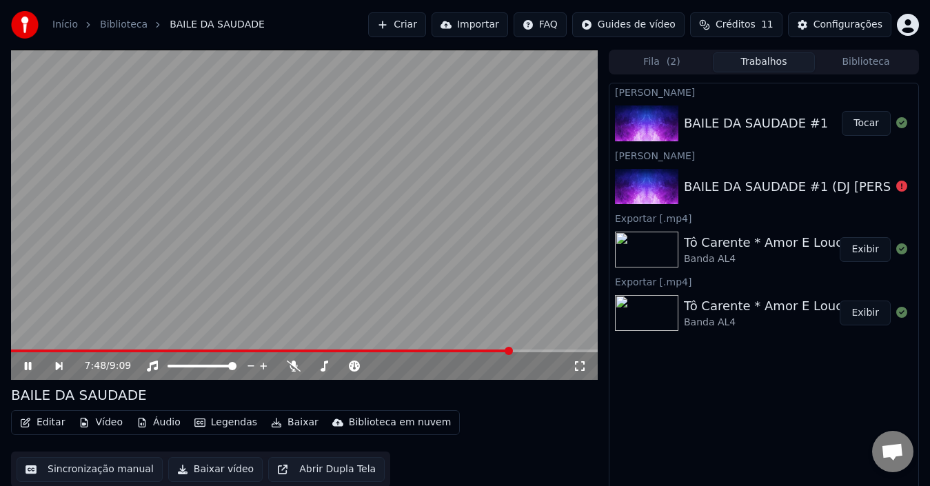
click at [437, 354] on div "7:48 / 9:09" at bounding box center [304, 366] width 587 height 28
click at [470, 354] on div "7:49 / 9:09" at bounding box center [304, 366] width 587 height 28
click at [470, 350] on span at bounding box center [262, 351] width 503 height 3
click at [31, 363] on icon at bounding box center [28, 366] width 7 height 8
click at [28, 365] on icon at bounding box center [28, 366] width 8 height 10
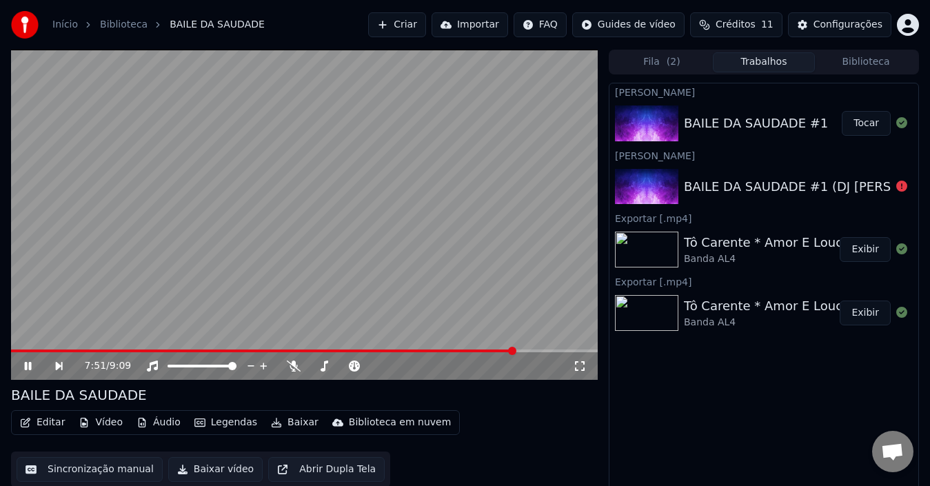
click at [28, 370] on icon at bounding box center [37, 366] width 31 height 11
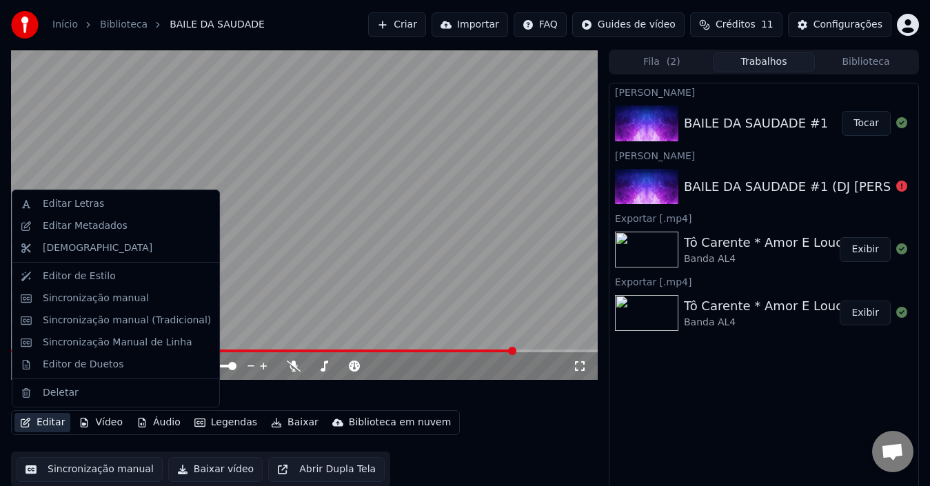
click at [50, 423] on button "Editar" at bounding box center [42, 422] width 56 height 19
click at [95, 226] on div "Editar Metadados" at bounding box center [85, 226] width 85 height 14
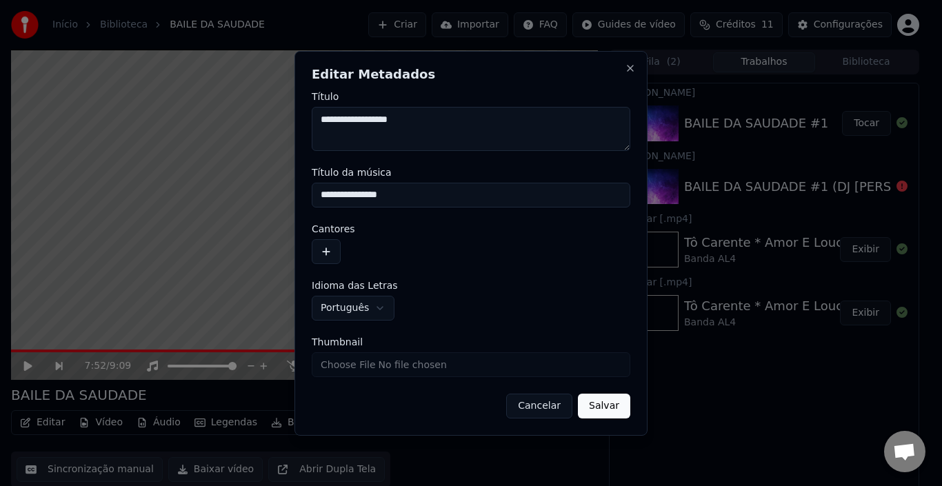
click at [325, 253] on button "button" at bounding box center [326, 251] width 29 height 25
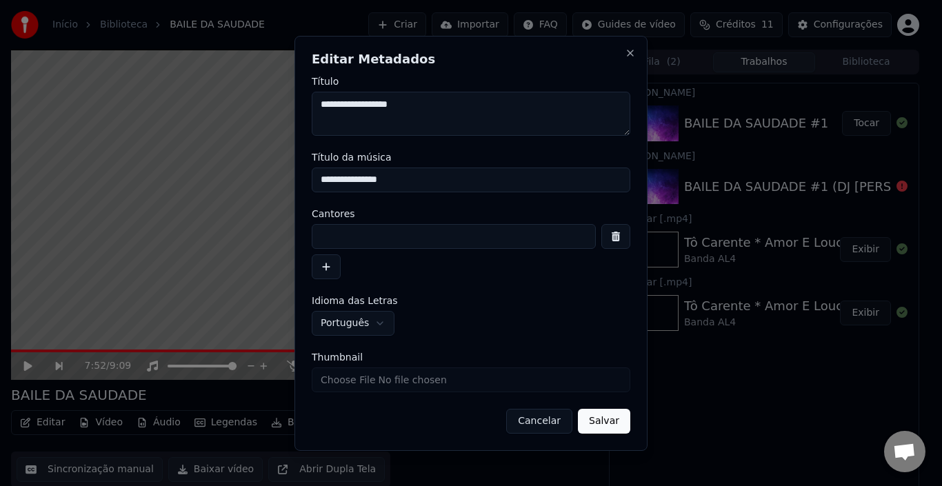
click at [344, 238] on input at bounding box center [454, 236] width 284 height 25
click at [391, 233] on input "********" at bounding box center [454, 236] width 284 height 25
type input "**********"
click at [412, 182] on input "**********" at bounding box center [471, 180] width 319 height 25
type input "**********"
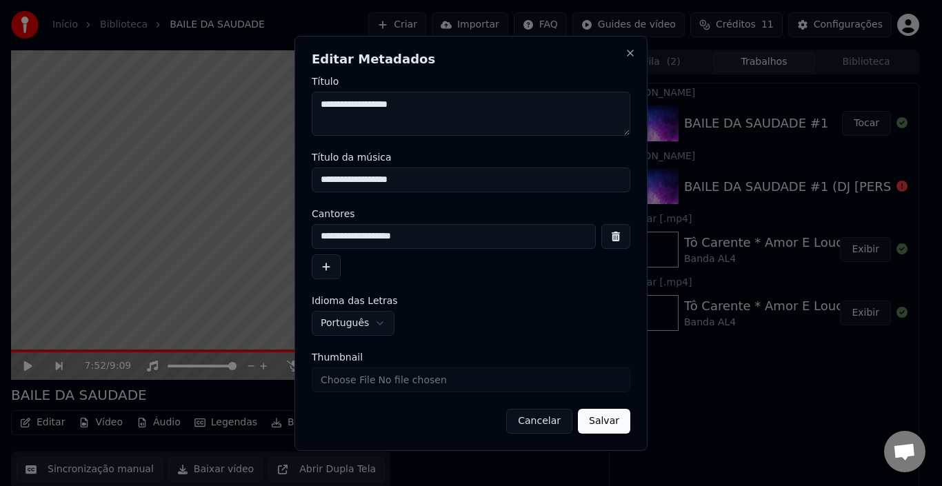
click at [619, 419] on button "Salvar" at bounding box center [604, 421] width 52 height 25
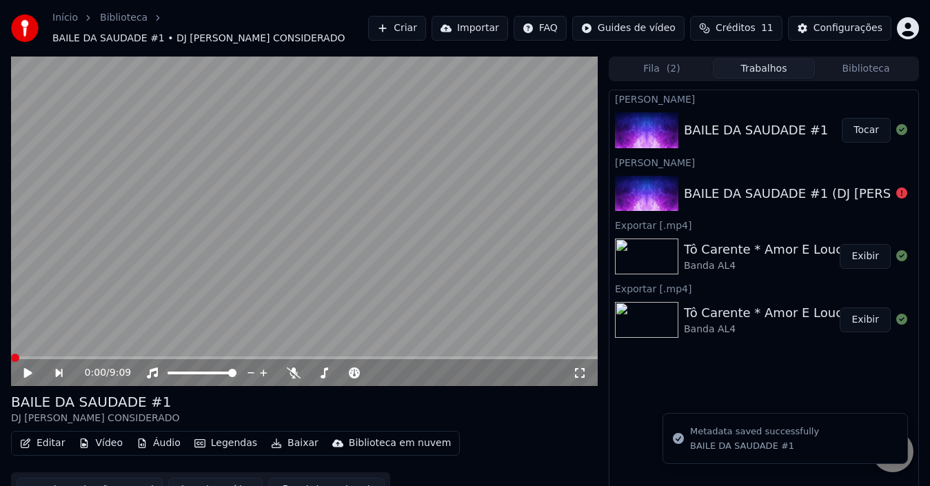
click at [194, 478] on button "Baixar vídeo" at bounding box center [215, 490] width 94 height 25
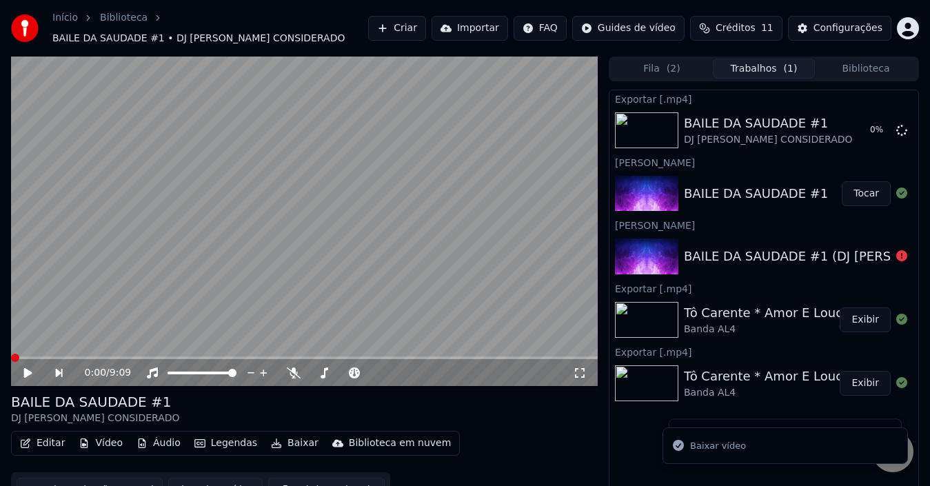
click at [34, 439] on button "Editar" at bounding box center [42, 443] width 56 height 19
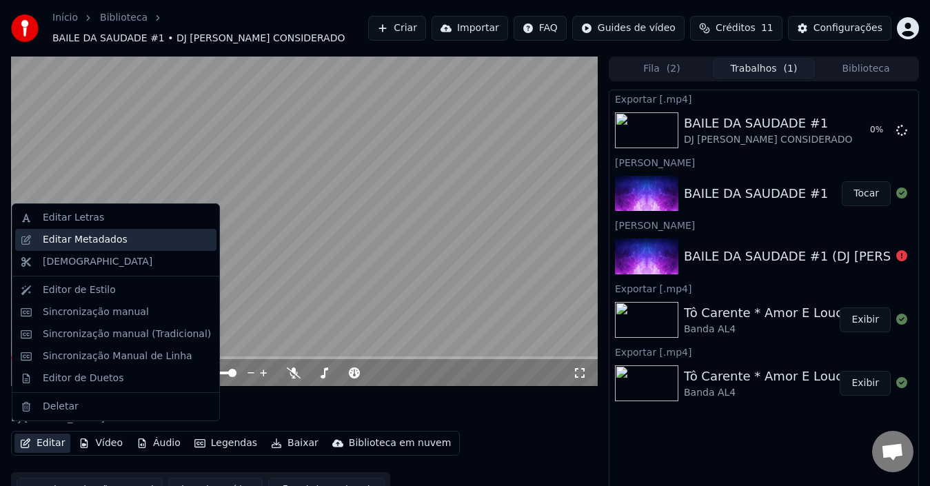
click at [112, 239] on div "Editar Metadados" at bounding box center [85, 240] width 85 height 14
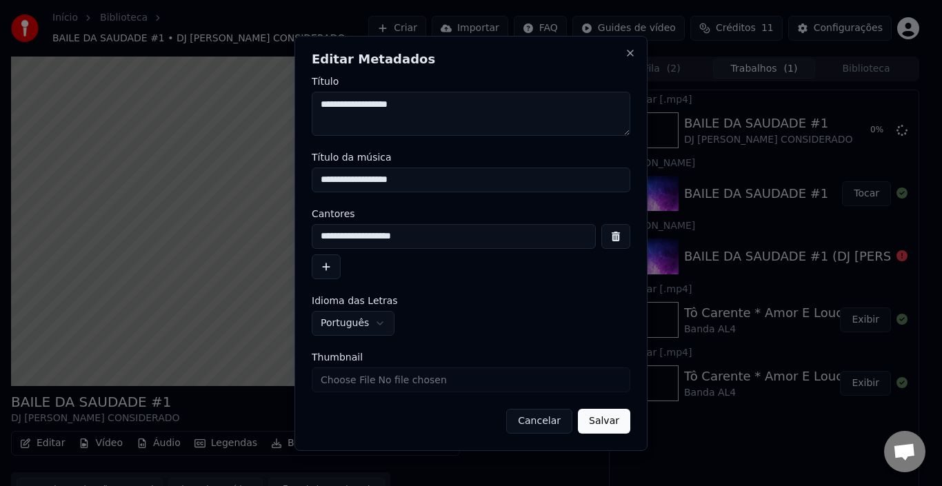
click at [321, 108] on textarea "**********" at bounding box center [471, 114] width 319 height 44
type textarea "**********"
click at [616, 424] on button "Salvar" at bounding box center [604, 421] width 52 height 25
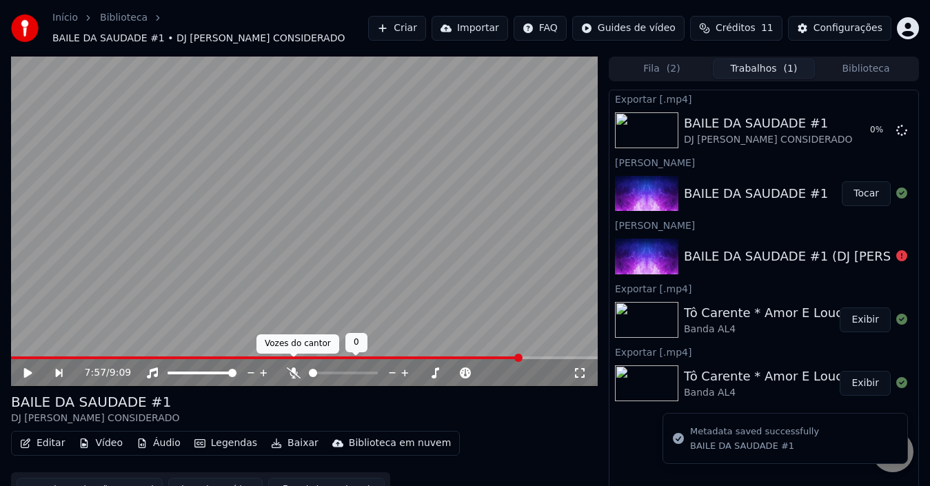
click at [295, 368] on icon at bounding box center [294, 373] width 14 height 11
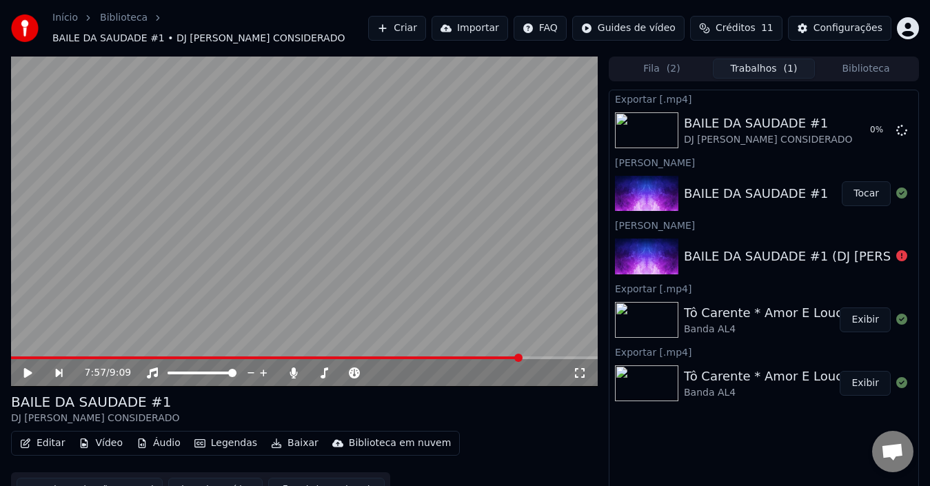
click at [192, 478] on button "Baixar vídeo" at bounding box center [215, 490] width 94 height 25
